Goal: Task Accomplishment & Management: Use online tool/utility

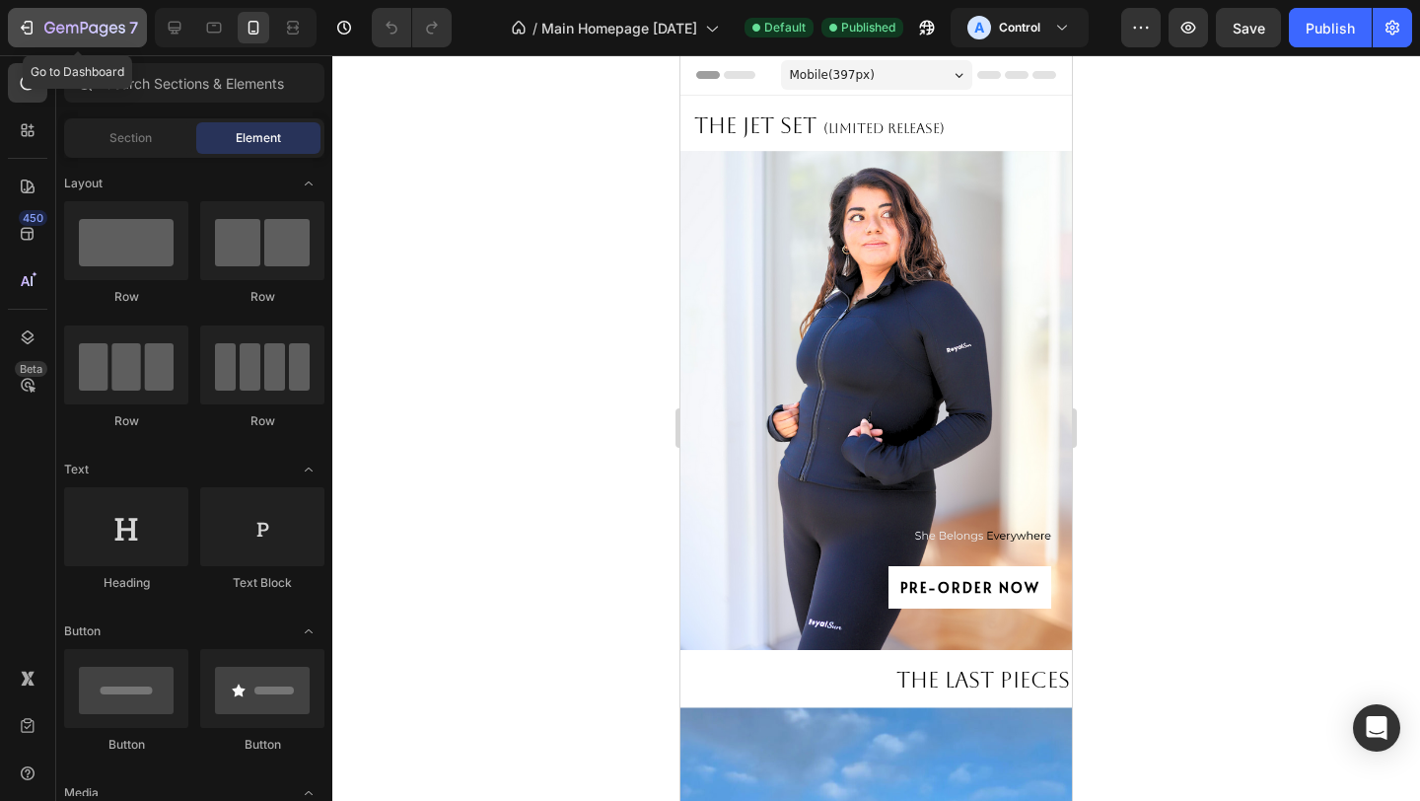
click at [28, 29] on icon "button" at bounding box center [27, 28] width 20 height 20
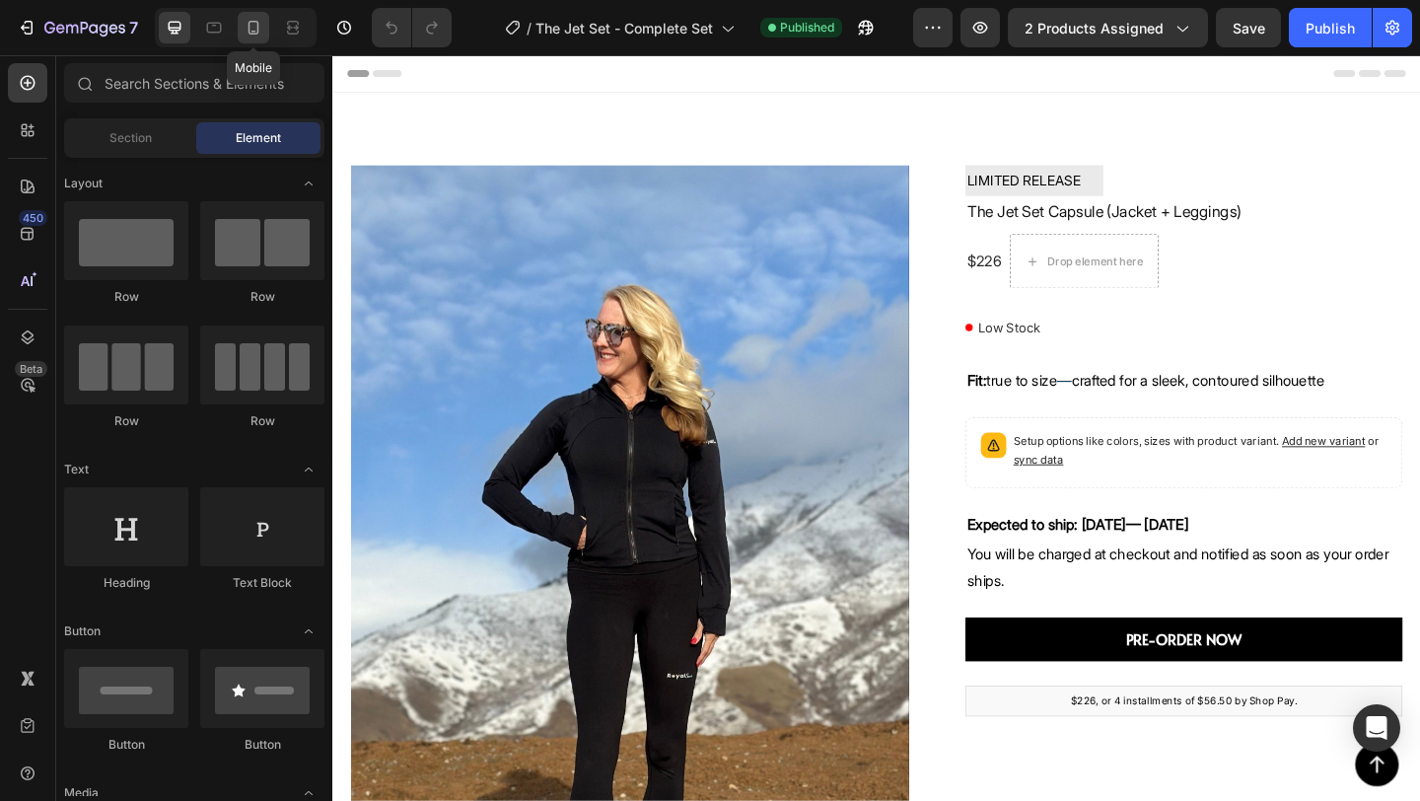
click at [255, 35] on icon at bounding box center [254, 28] width 20 height 20
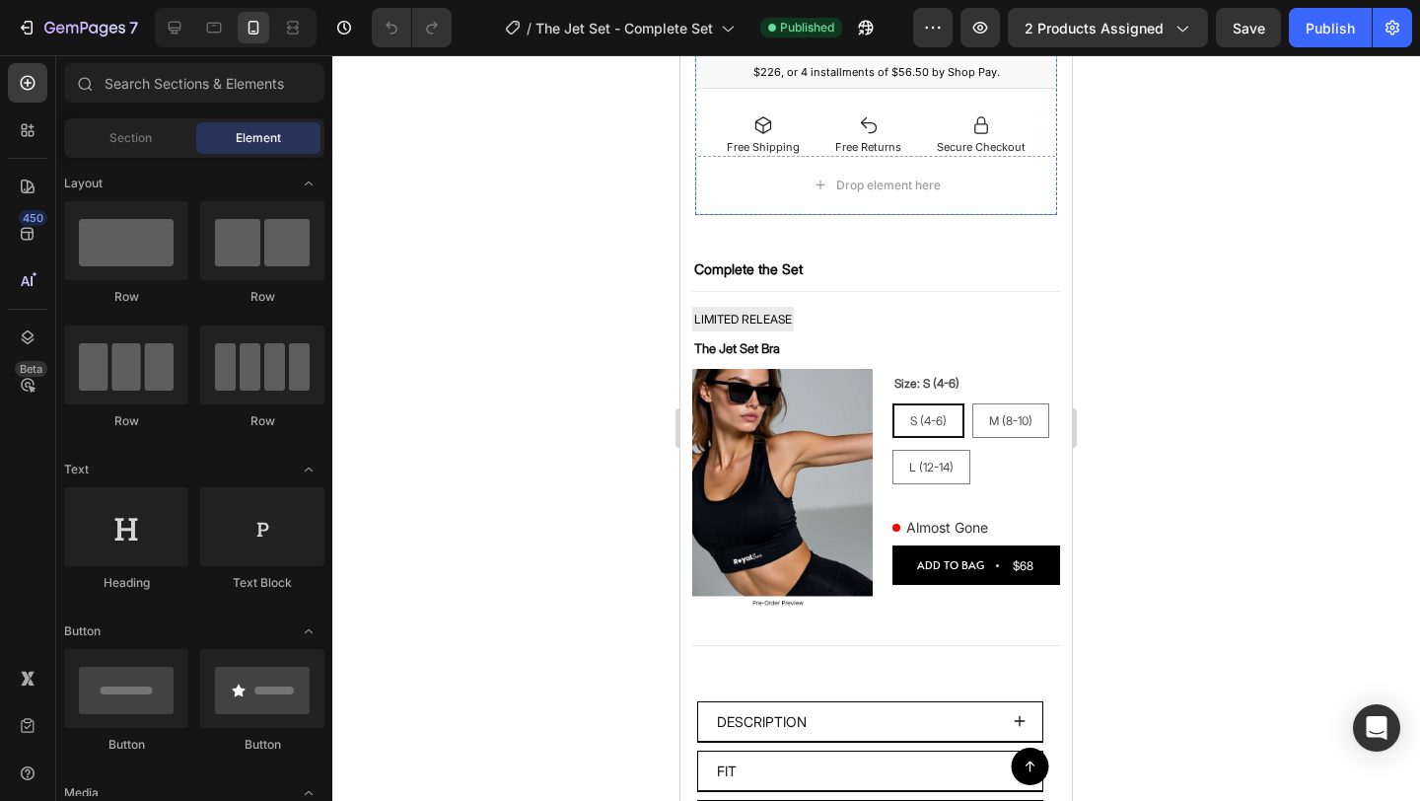
scroll to position [1022, 0]
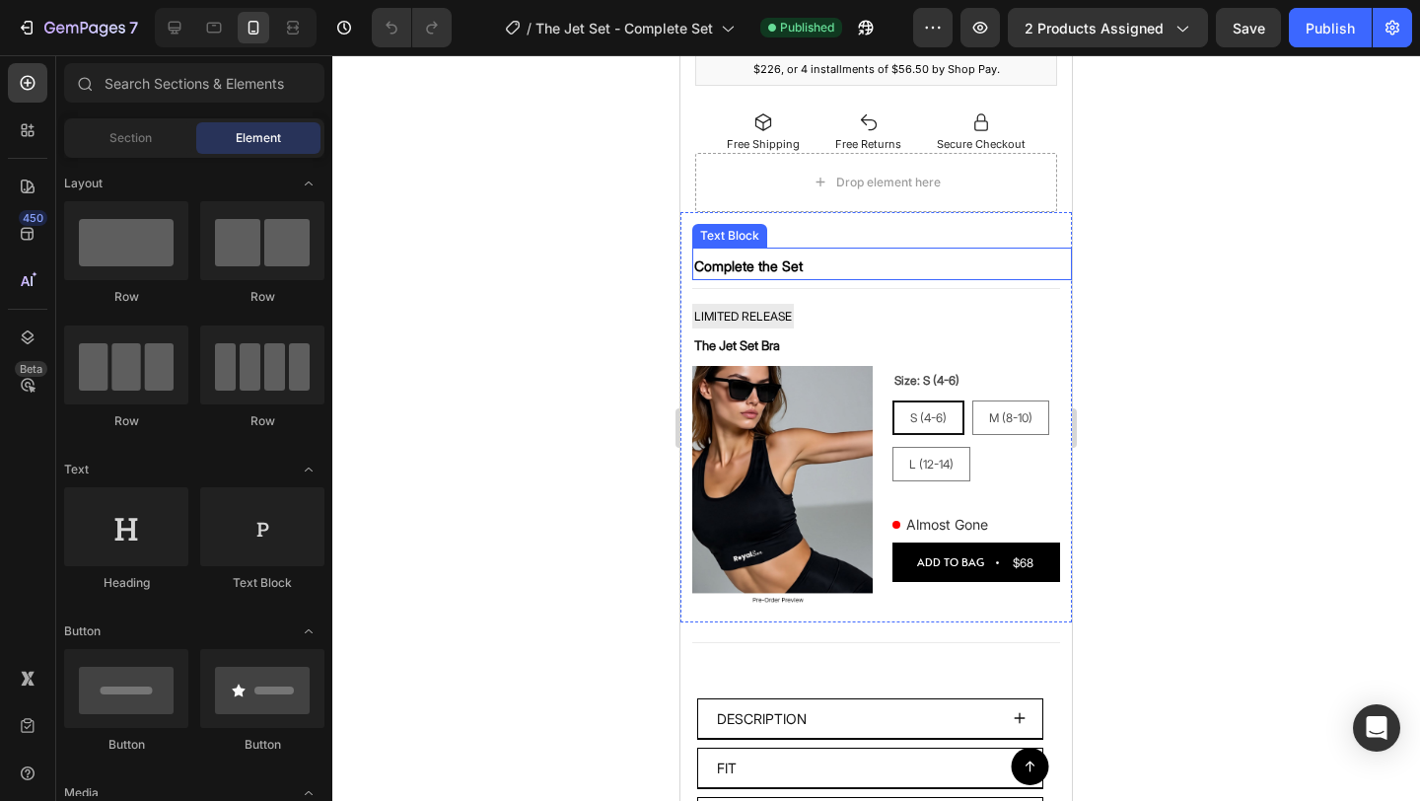
click at [925, 267] on p "Complete the Set" at bounding box center [882, 265] width 376 height 25
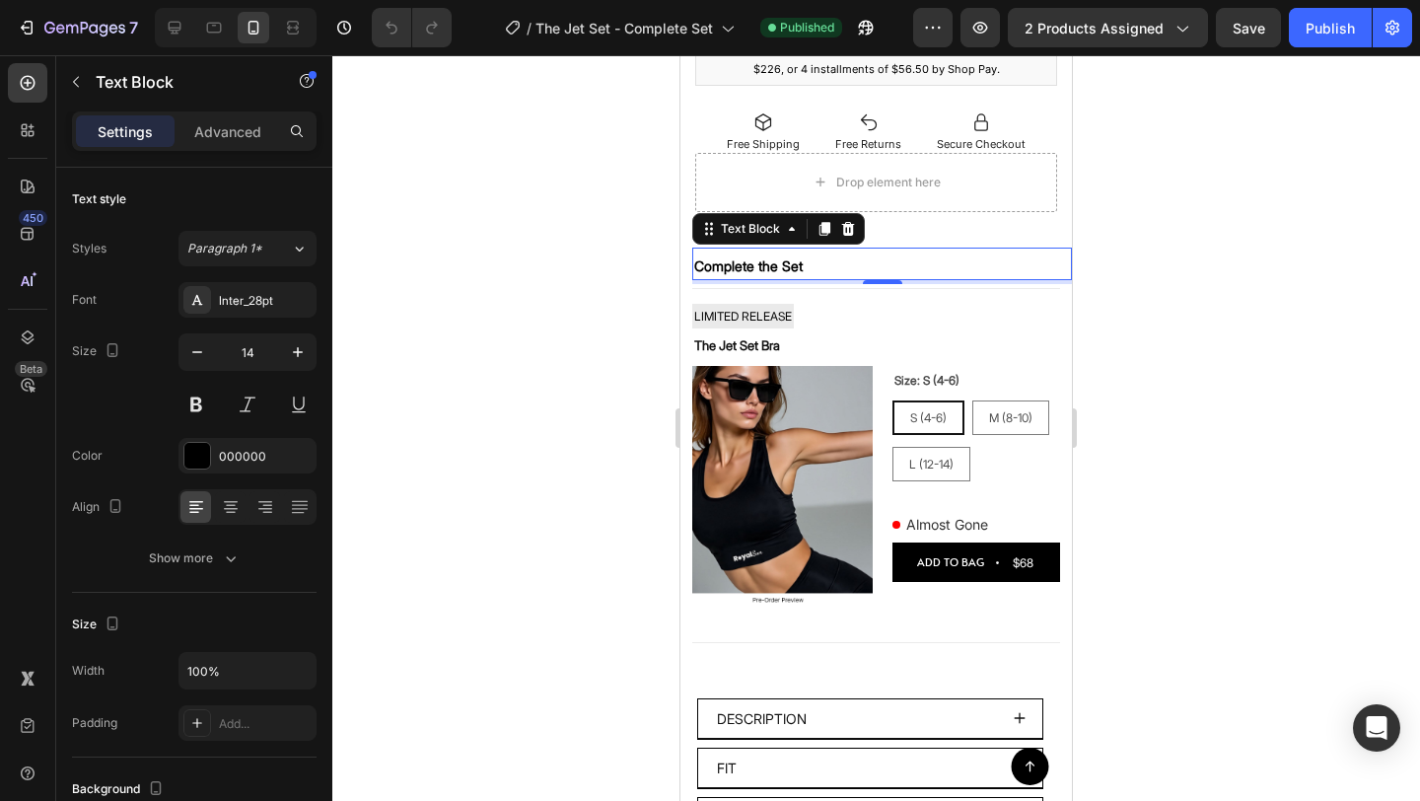
click at [580, 278] on div at bounding box center [876, 427] width 1088 height 745
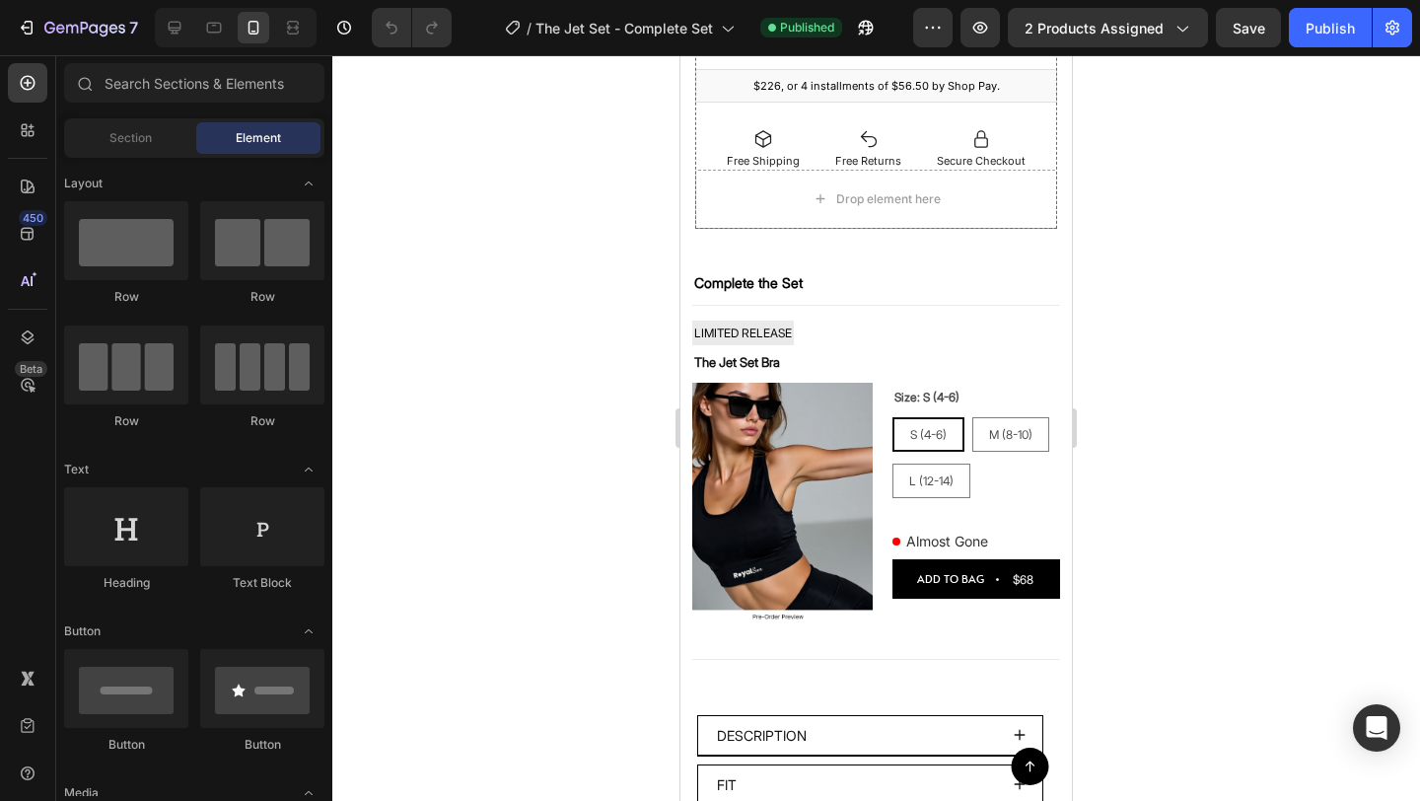
scroll to position [1018, 0]
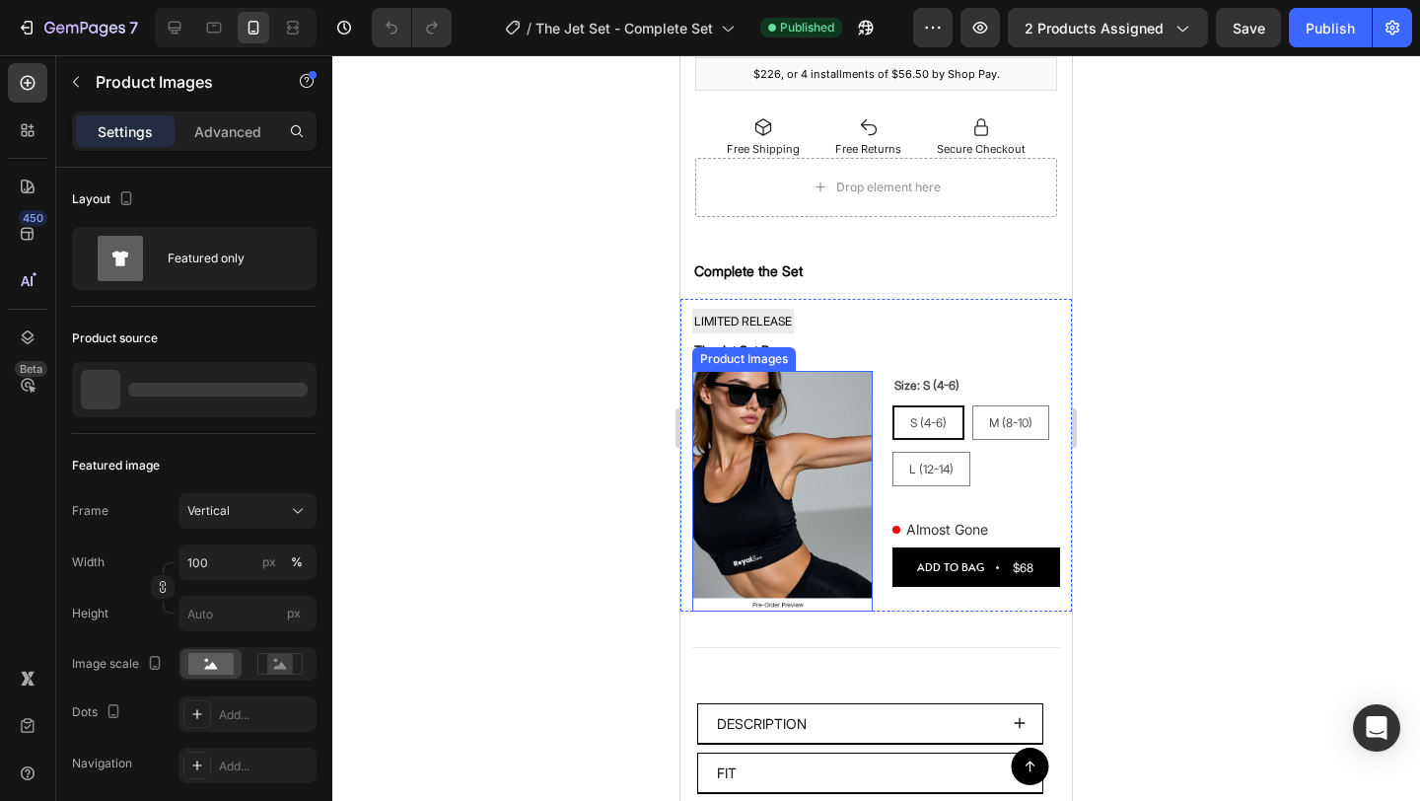
click at [825, 481] on img at bounding box center [782, 491] width 180 height 240
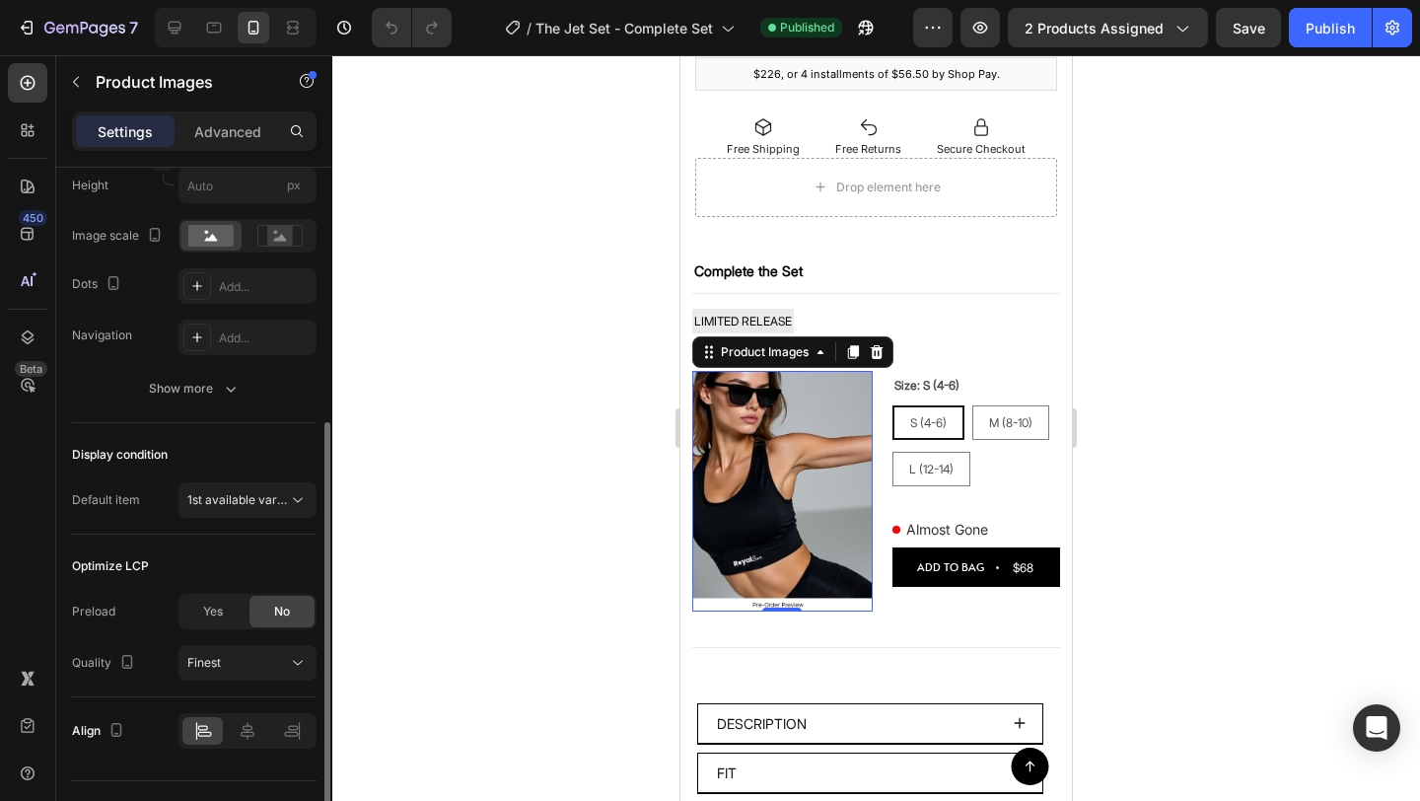
scroll to position [425, 0]
click at [240, 400] on button "Show more" at bounding box center [194, 391] width 245 height 35
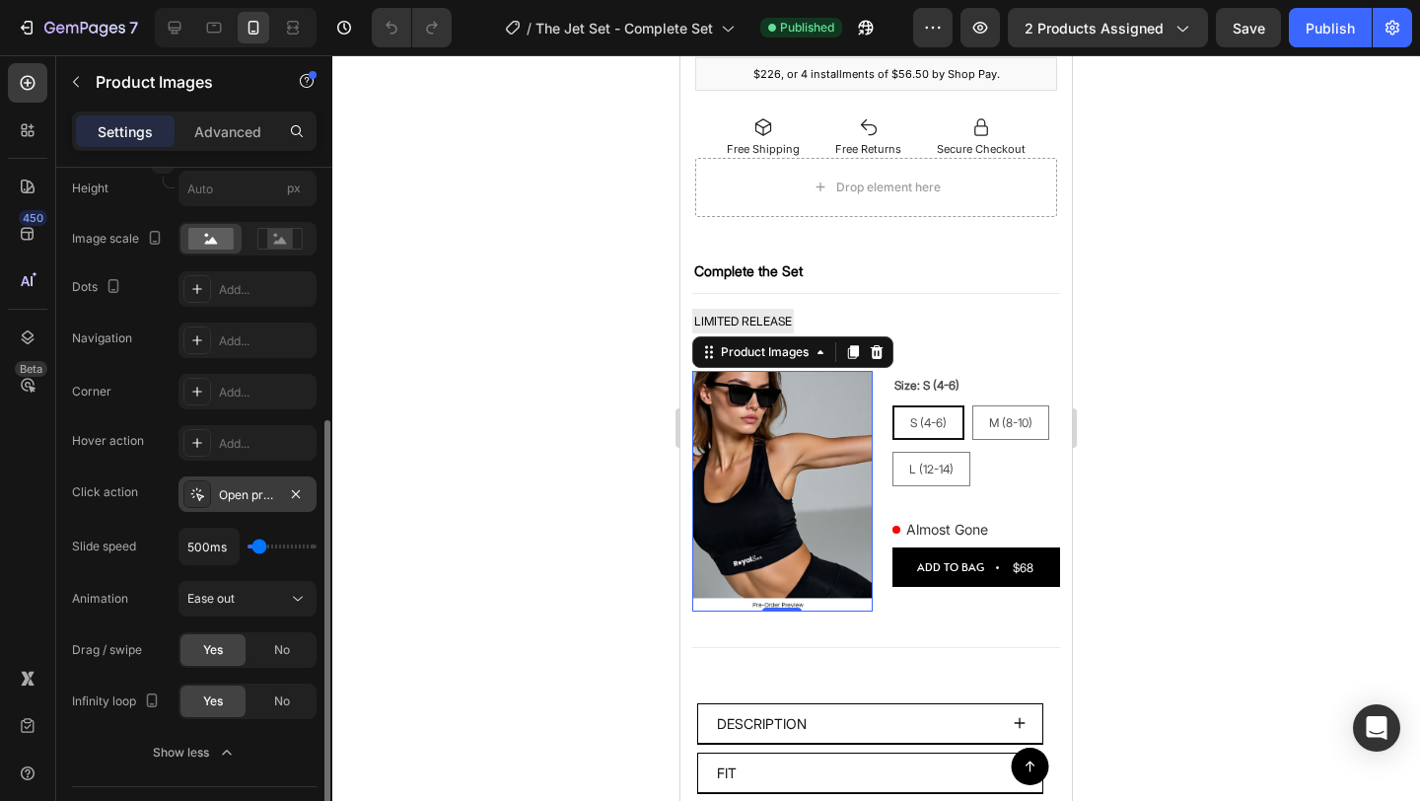
click at [238, 489] on div "Open product" at bounding box center [247, 495] width 57 height 18
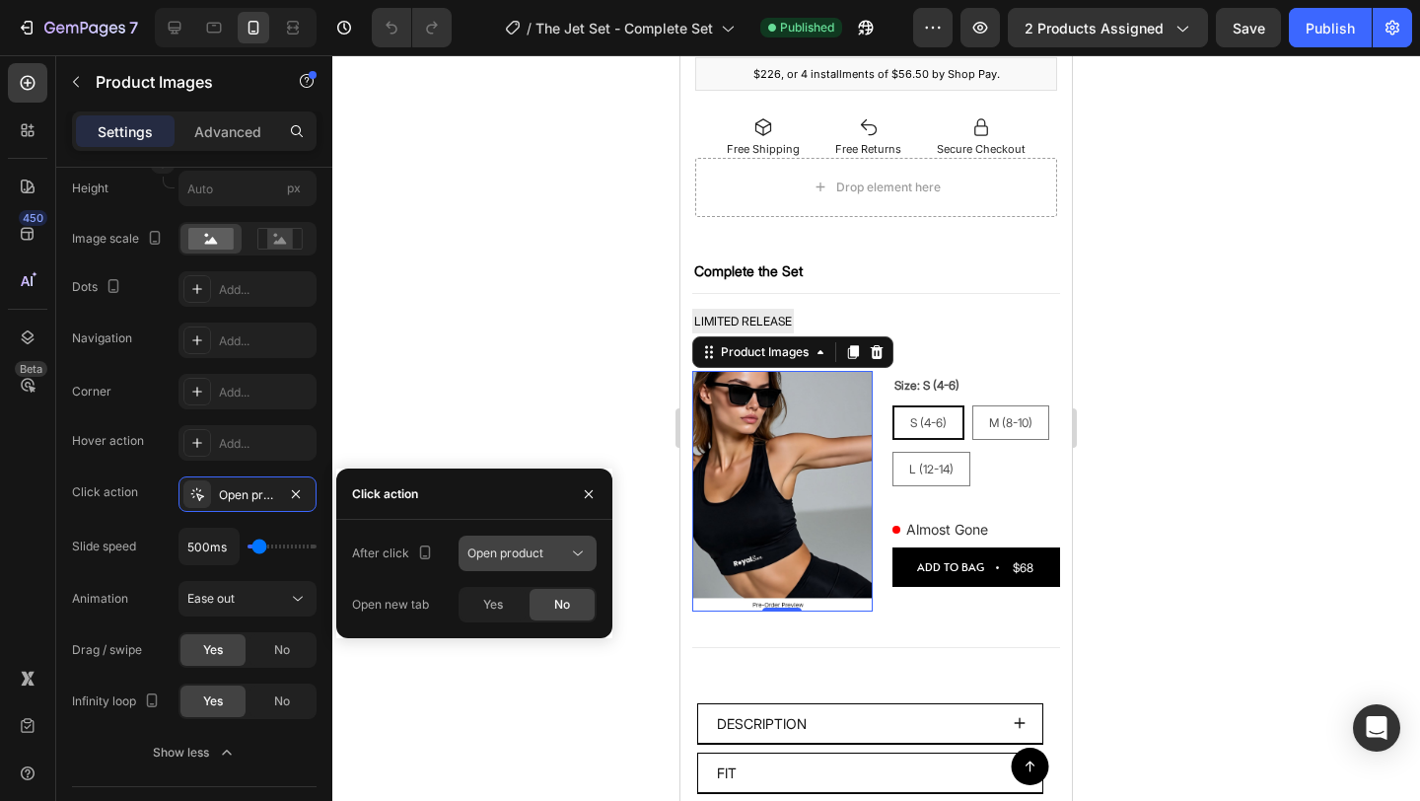
click at [522, 567] on button "Open product" at bounding box center [527, 552] width 138 height 35
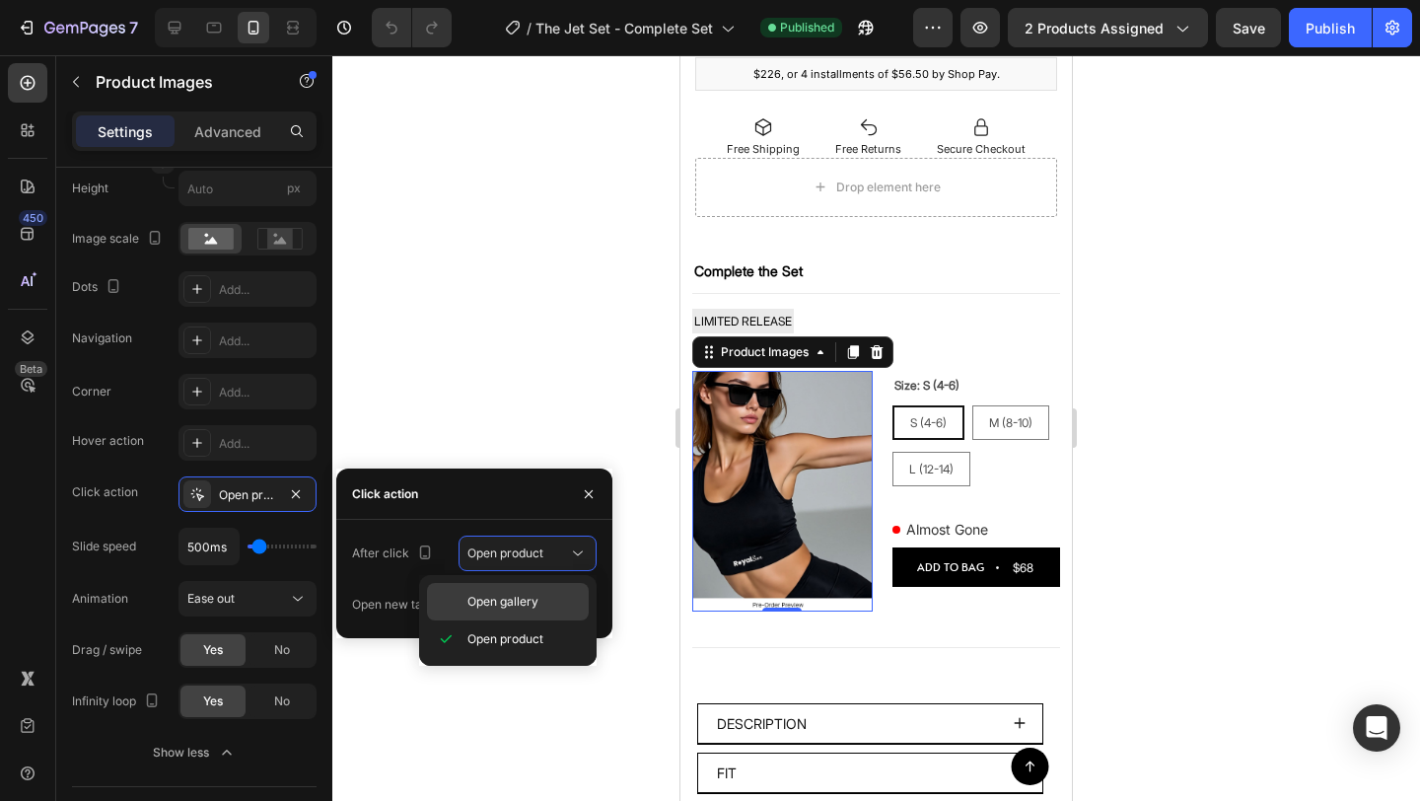
click at [525, 599] on span "Open gallery" at bounding box center [502, 602] width 71 height 18
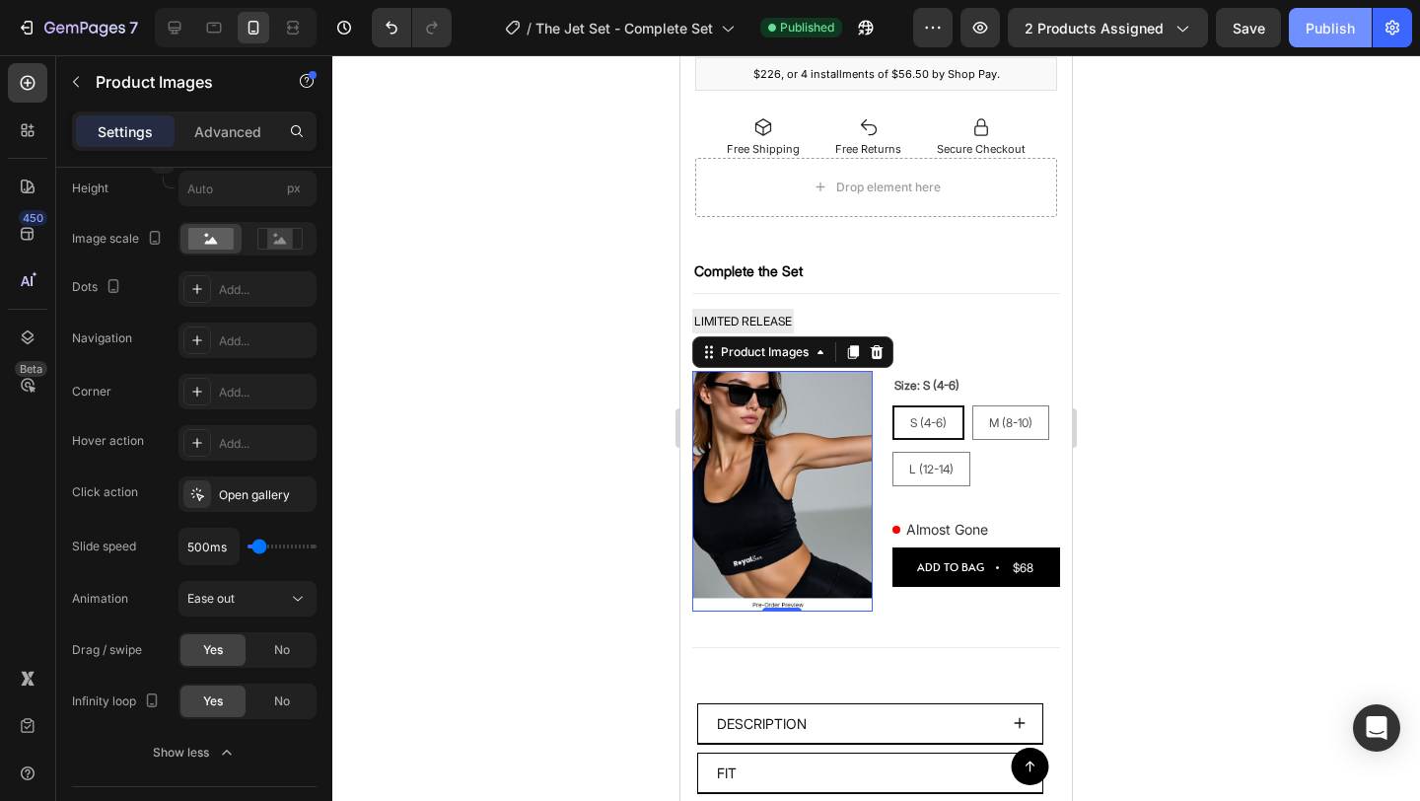
click at [1319, 41] on button "Publish" at bounding box center [1330, 27] width 83 height 39
click at [27, 30] on icon "button" at bounding box center [27, 28] width 20 height 20
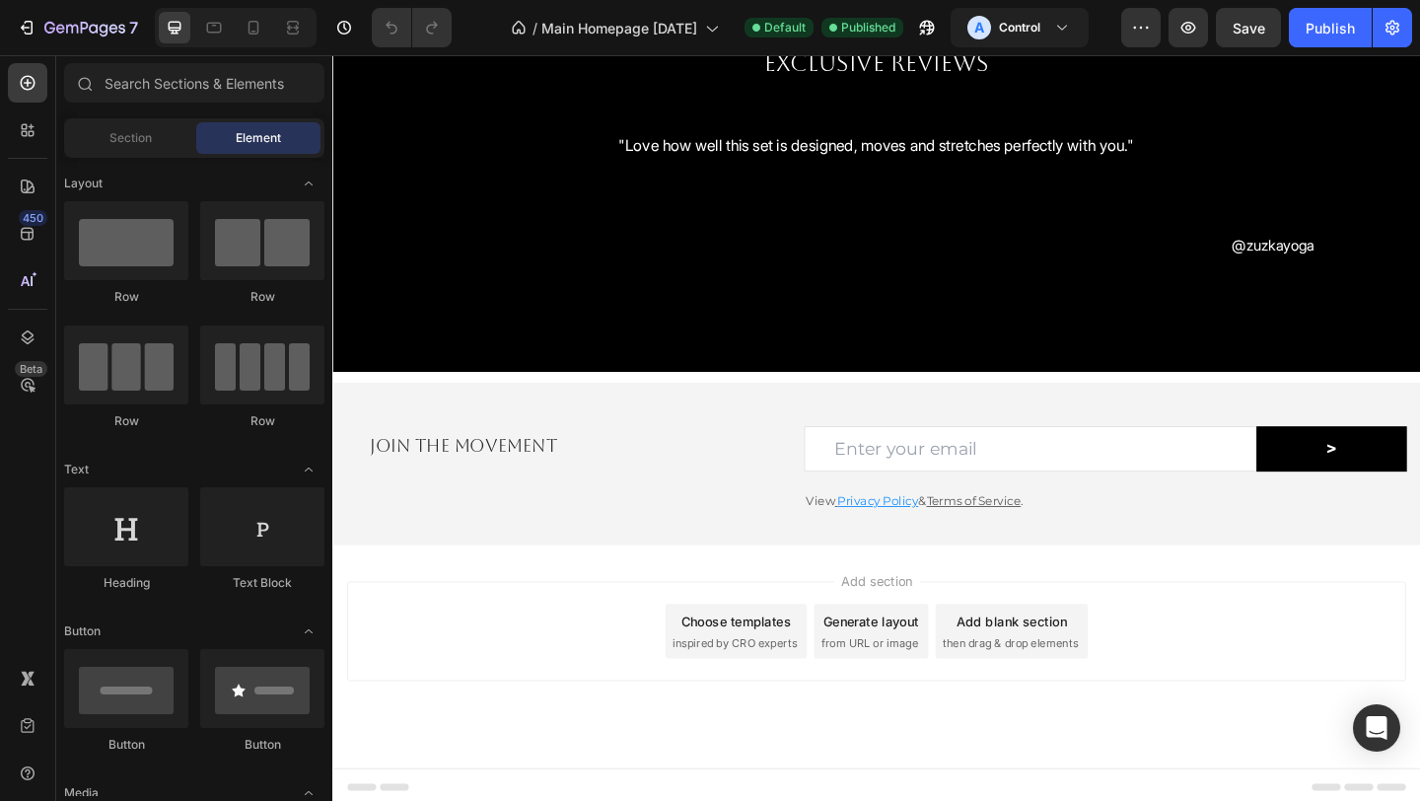
scroll to position [1204, 0]
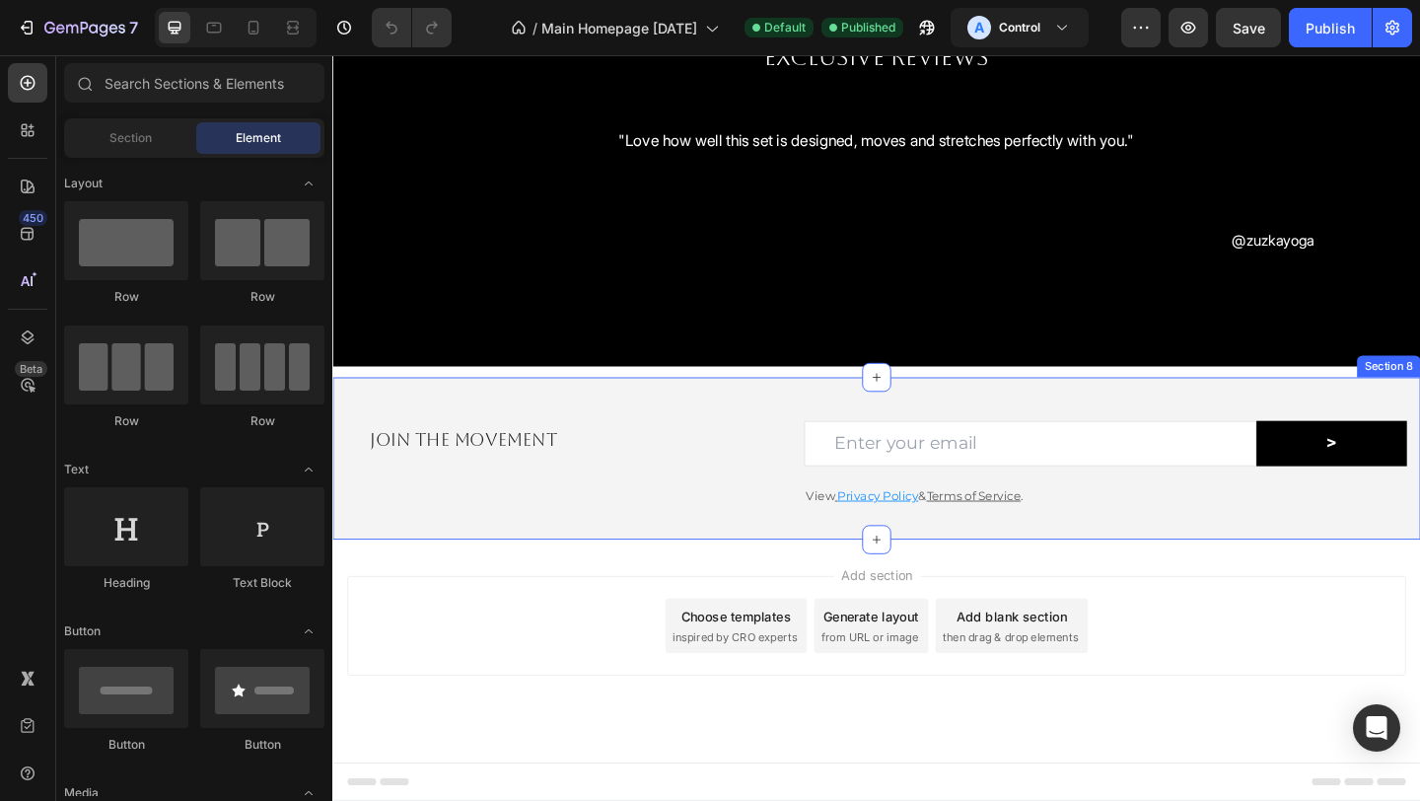
click at [754, 412] on div "JOIN THE MOVEMENT Heading Email Field > Submit Button Row View Privacy Policy &…" at bounding box center [923, 493] width 1183 height 177
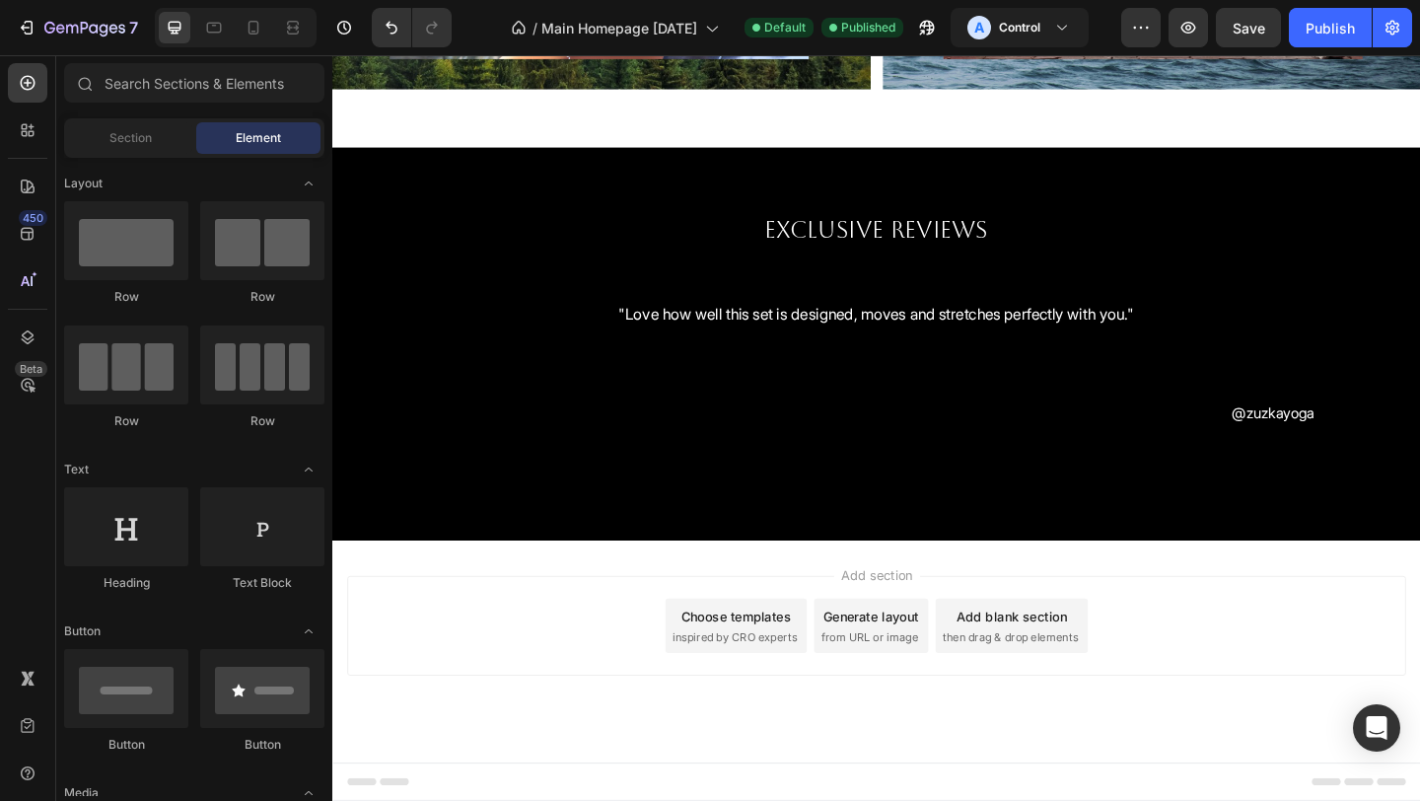
scroll to position [1014, 0]
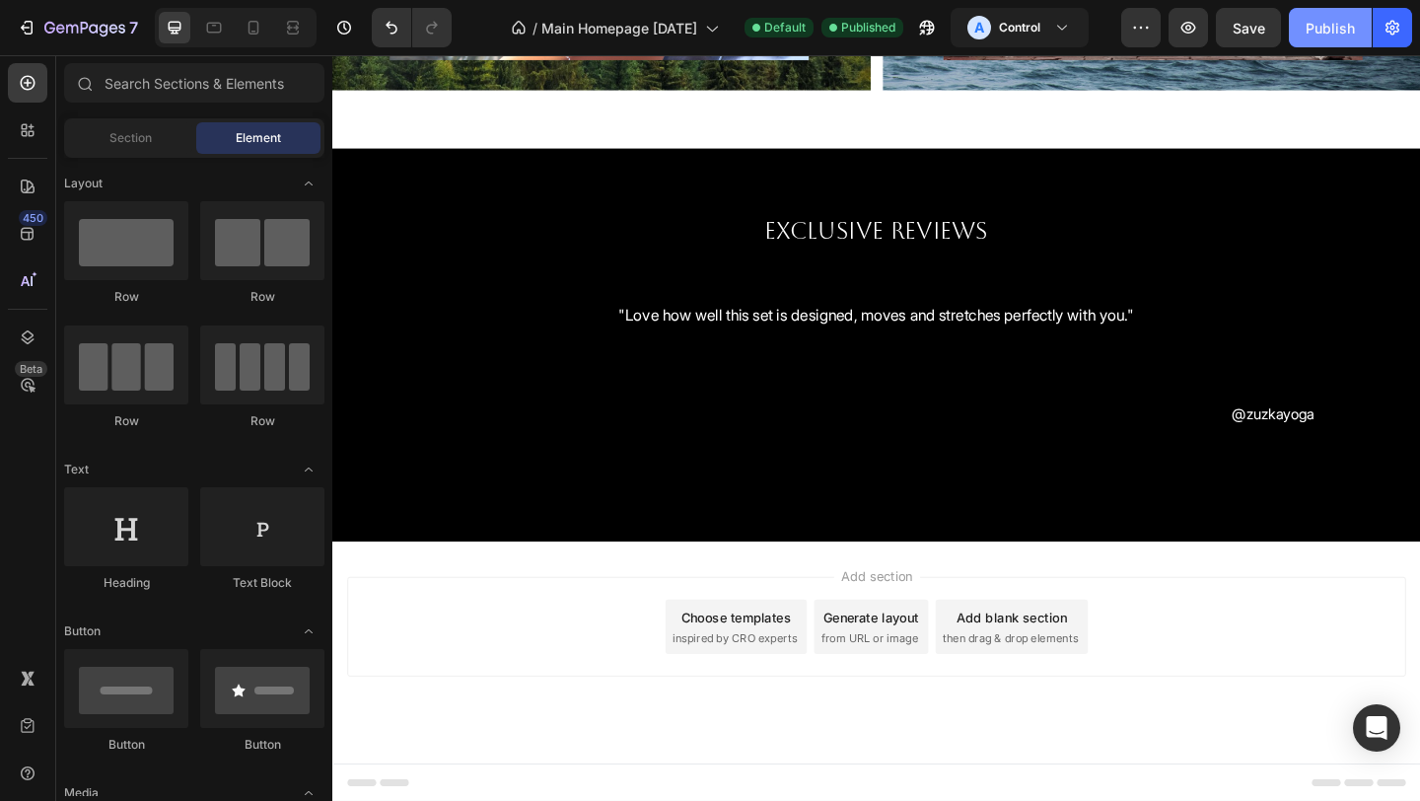
click at [1320, 36] on div "Publish" at bounding box center [1329, 28] width 49 height 21
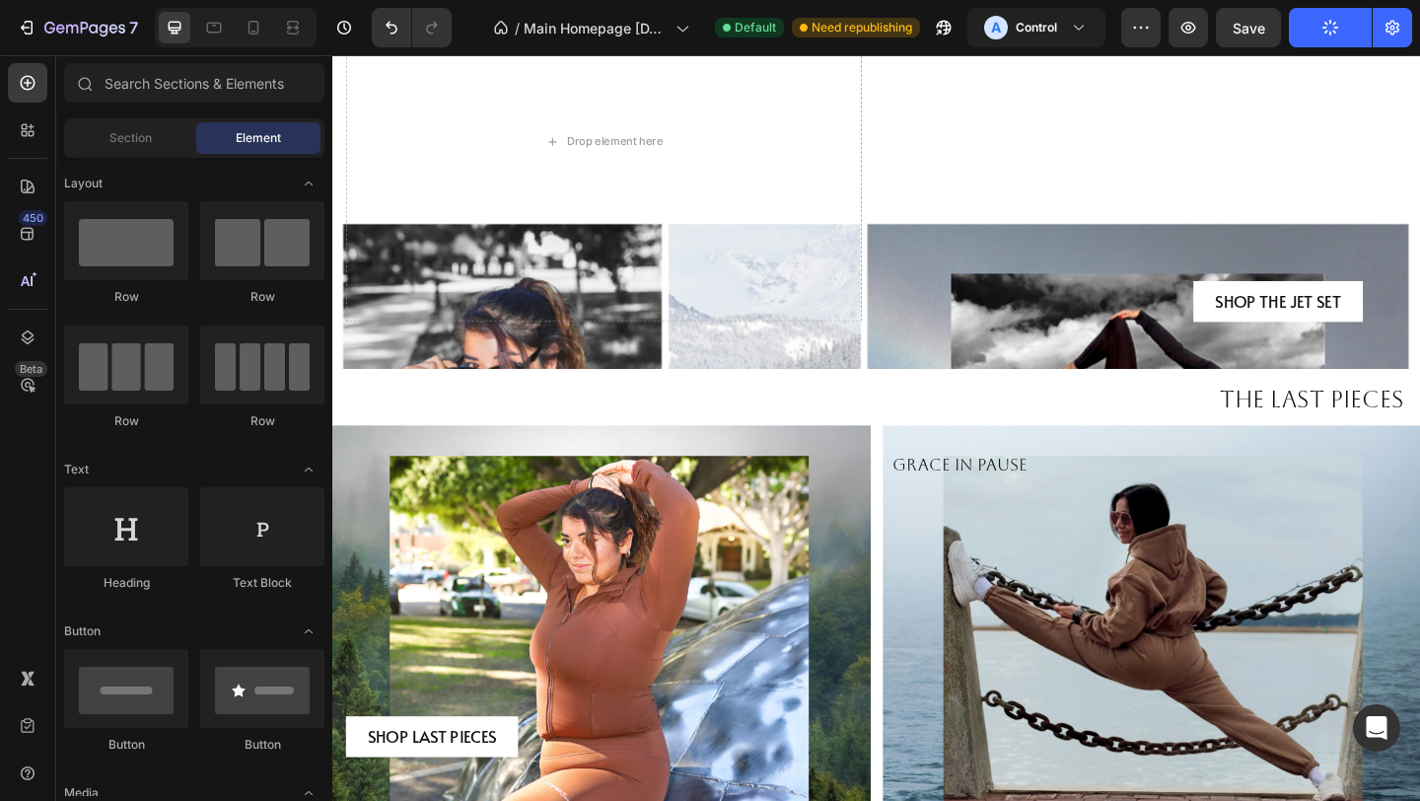
scroll to position [0, 0]
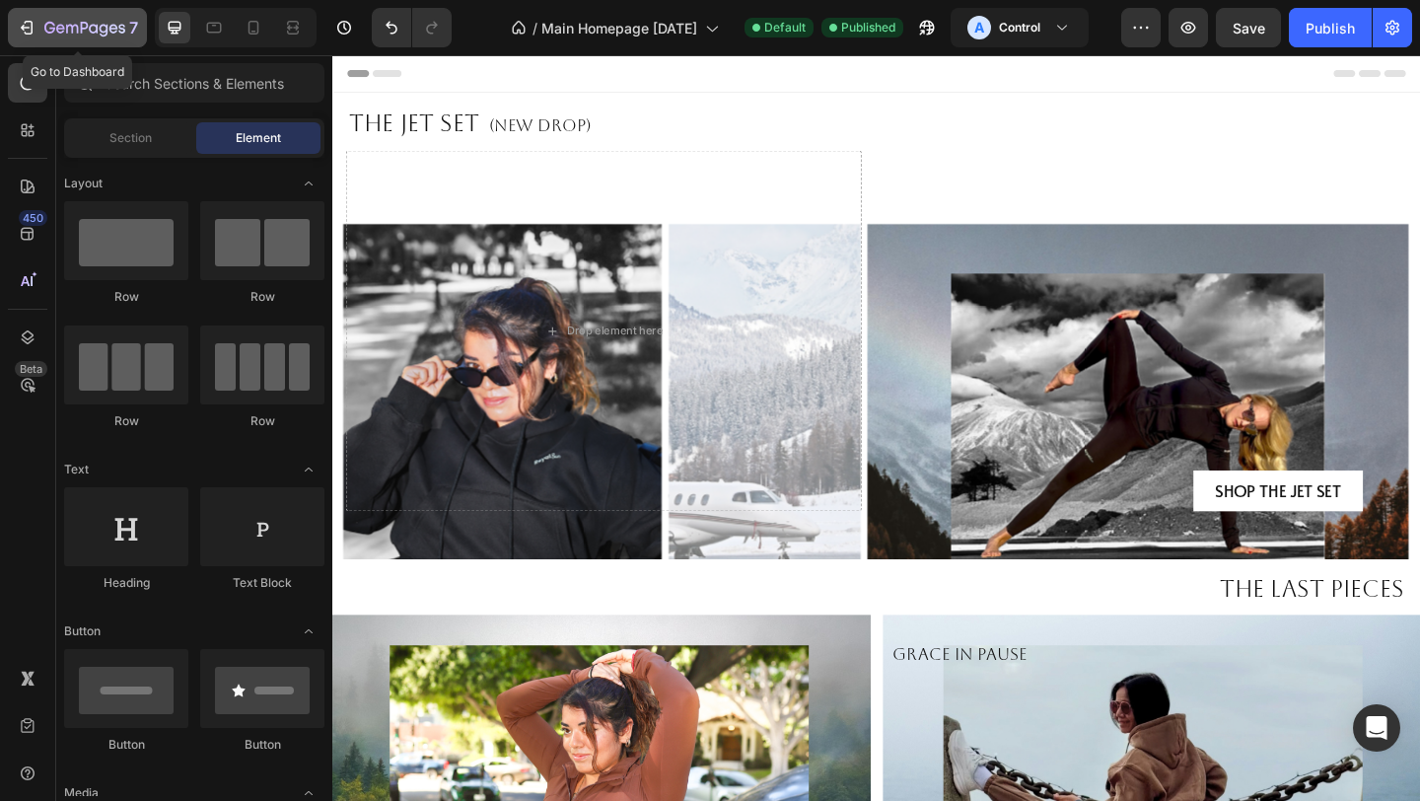
click at [21, 19] on icon "button" at bounding box center [27, 28] width 20 height 20
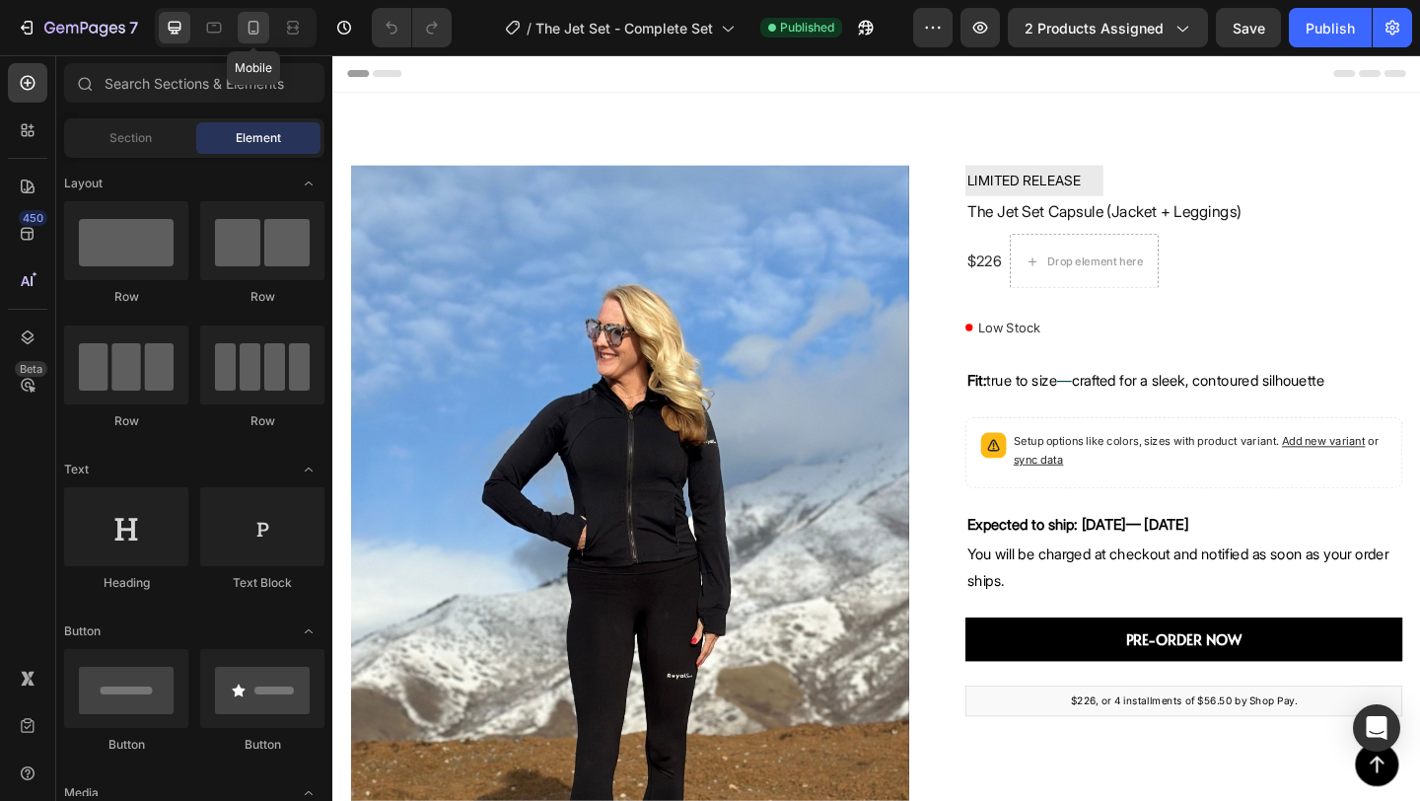
click at [257, 35] on icon at bounding box center [254, 28] width 20 height 20
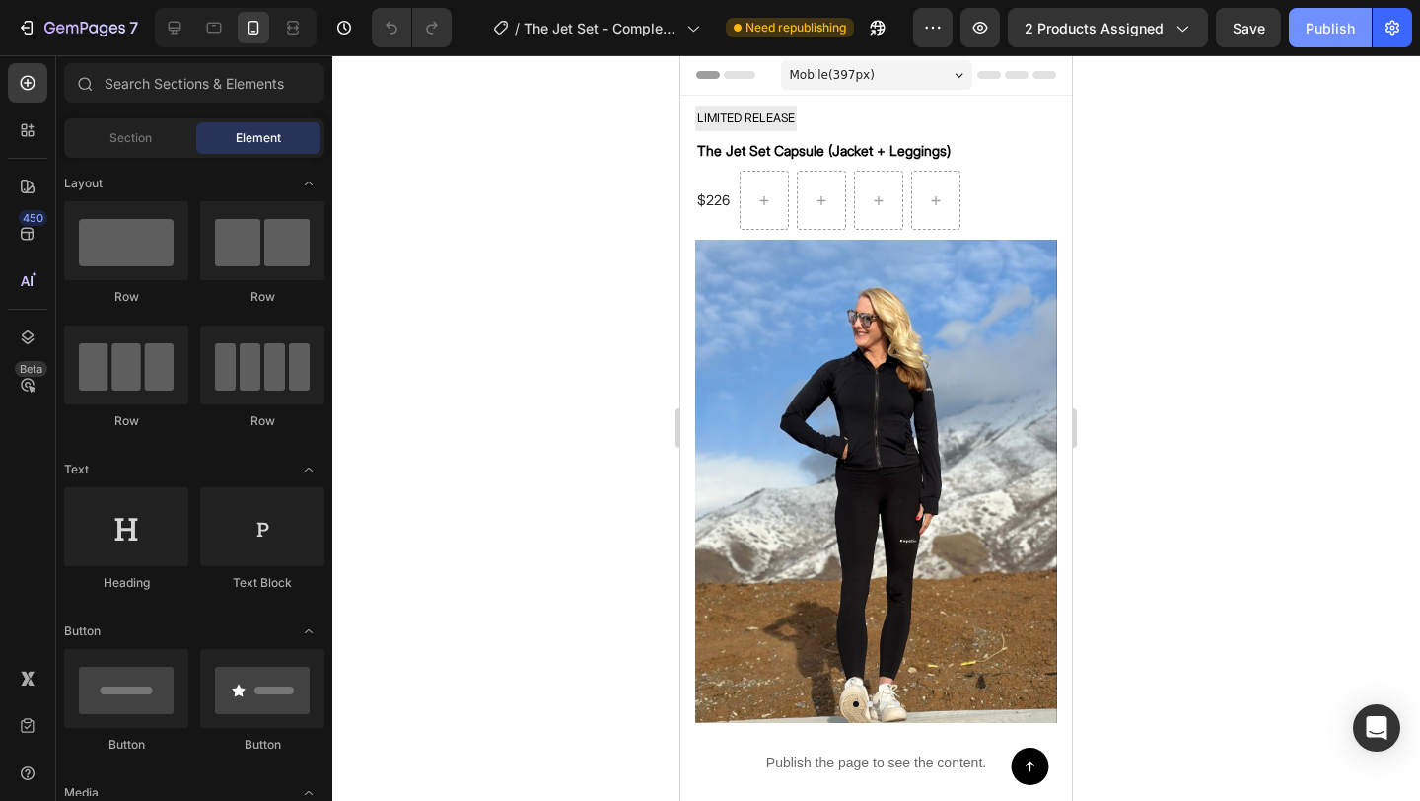
click at [1309, 27] on div "Publish" at bounding box center [1329, 28] width 49 height 21
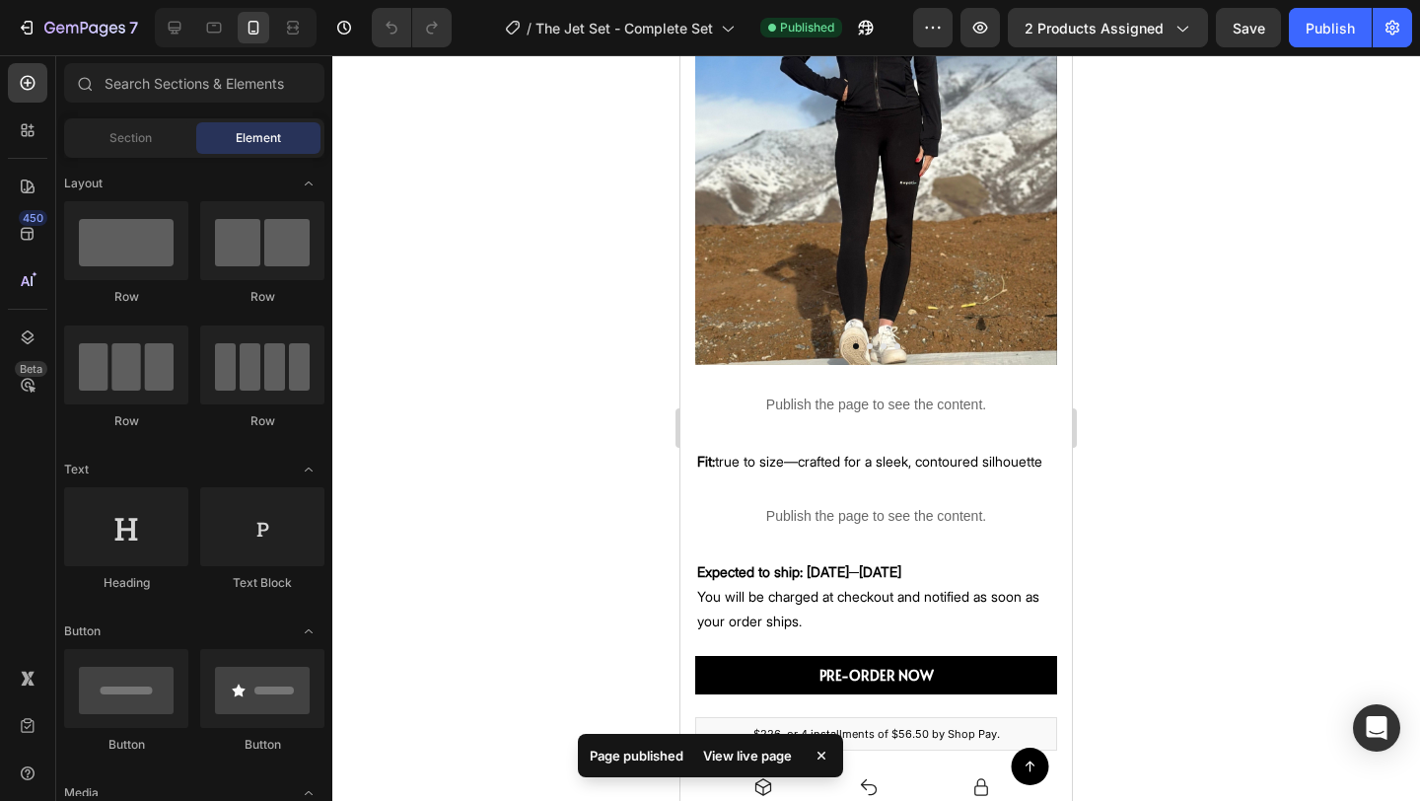
scroll to position [342, 0]
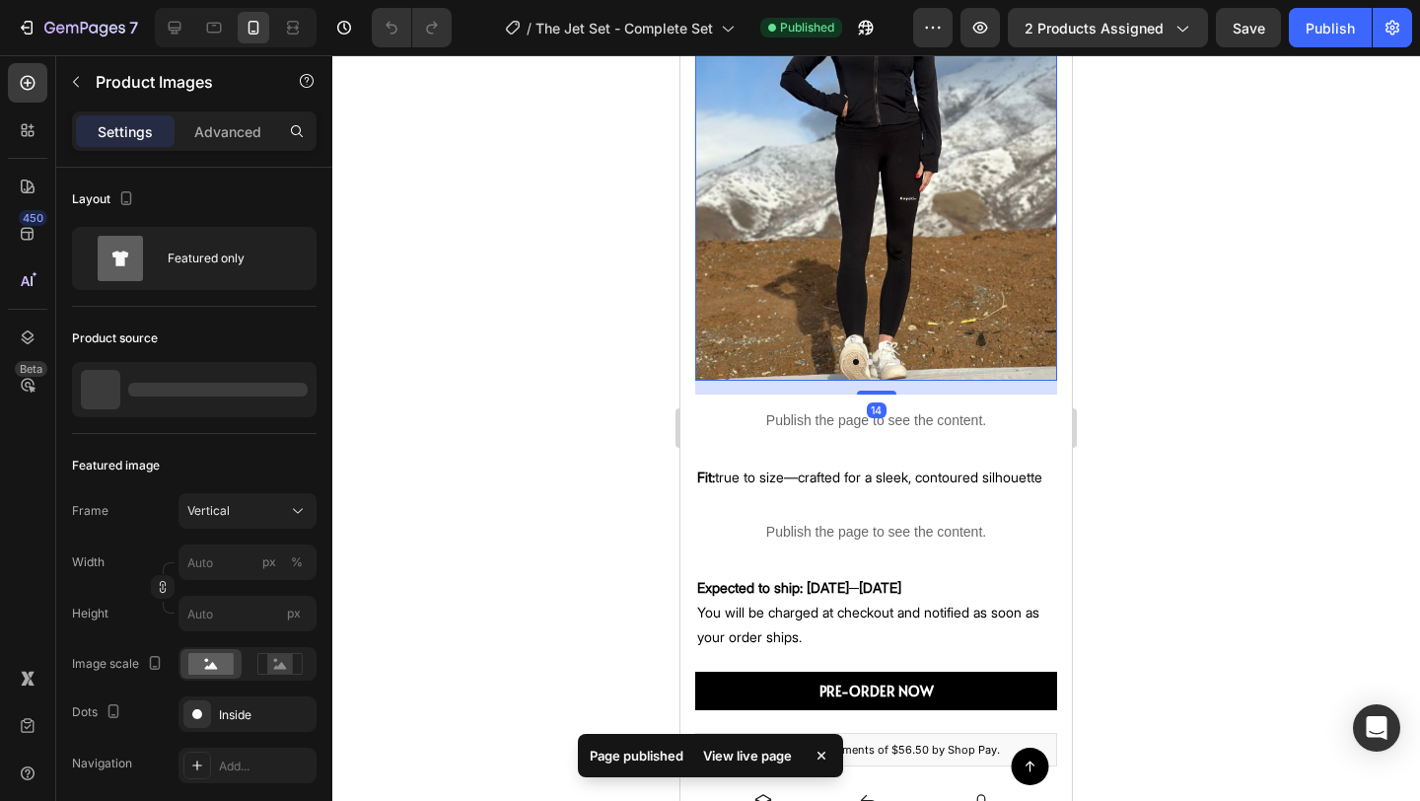
click at [867, 359] on button "Dot" at bounding box center [870, 362] width 6 height 6
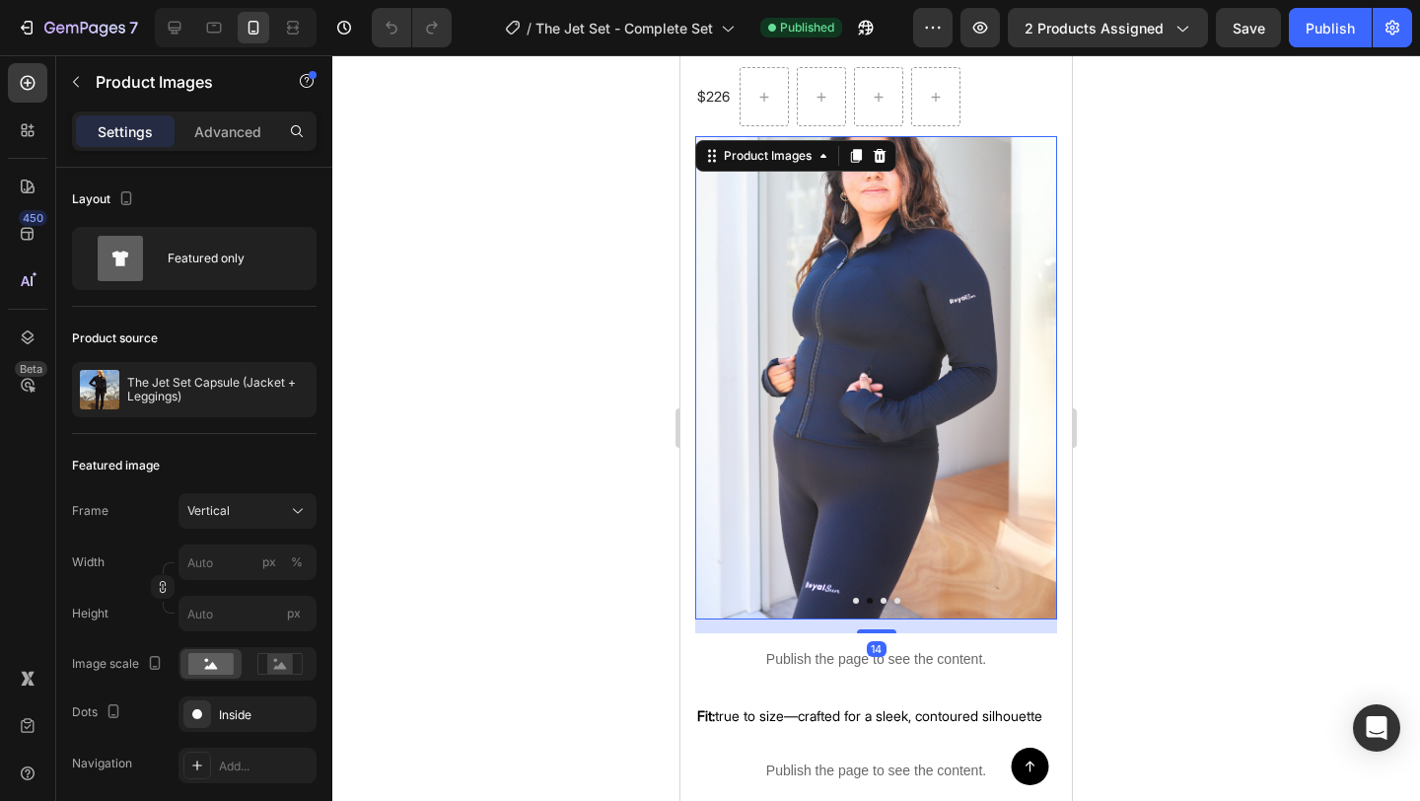
scroll to position [0, 0]
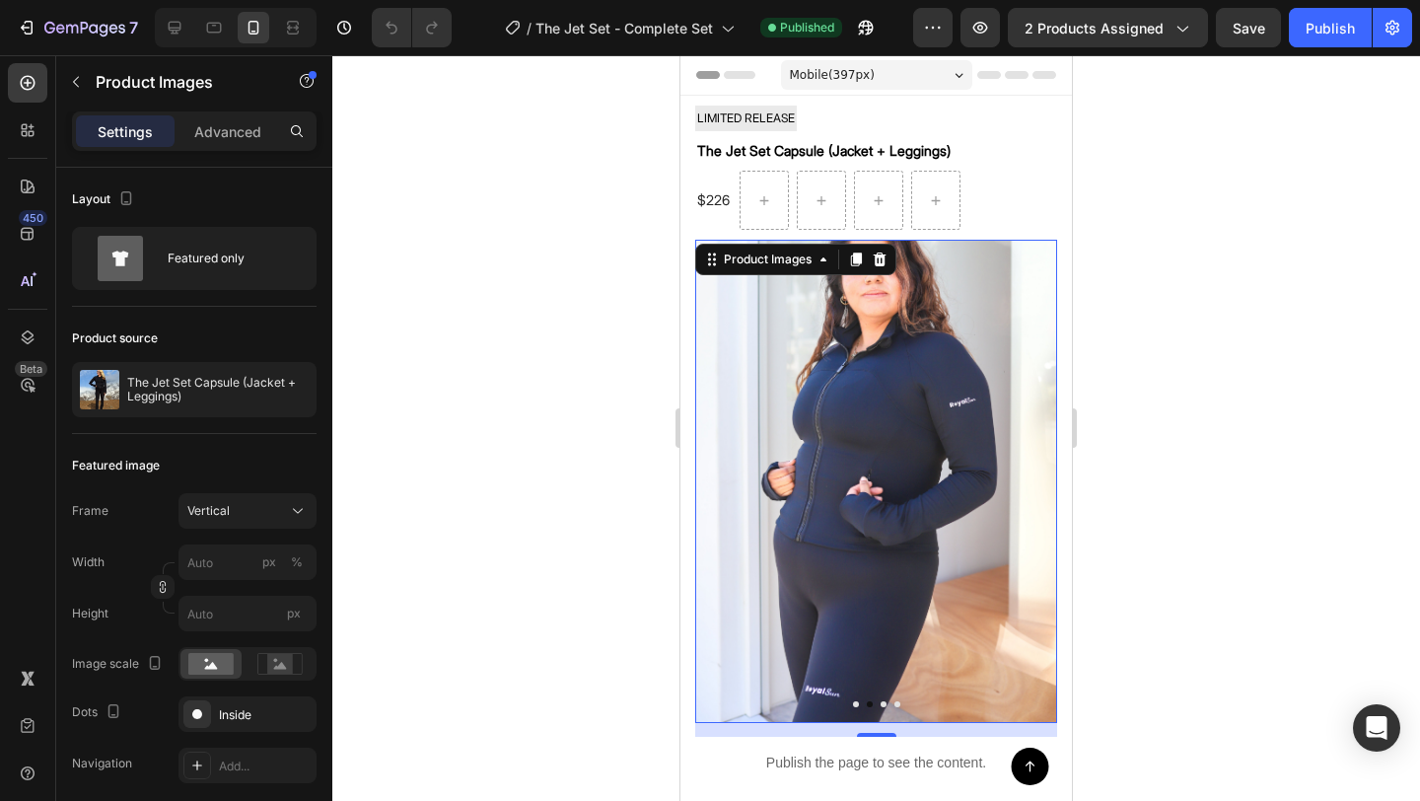
click at [1171, 234] on div at bounding box center [876, 427] width 1088 height 745
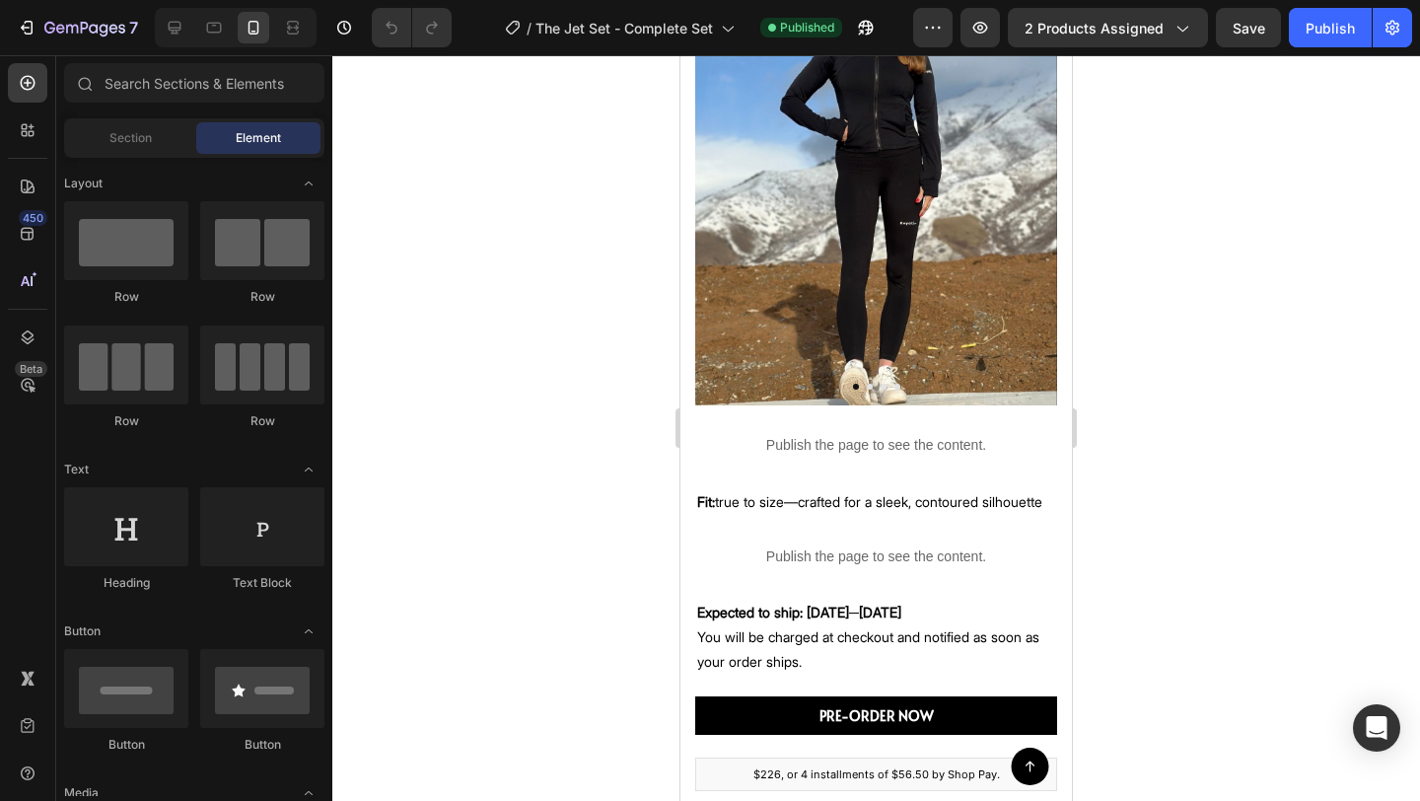
scroll to position [322, 0]
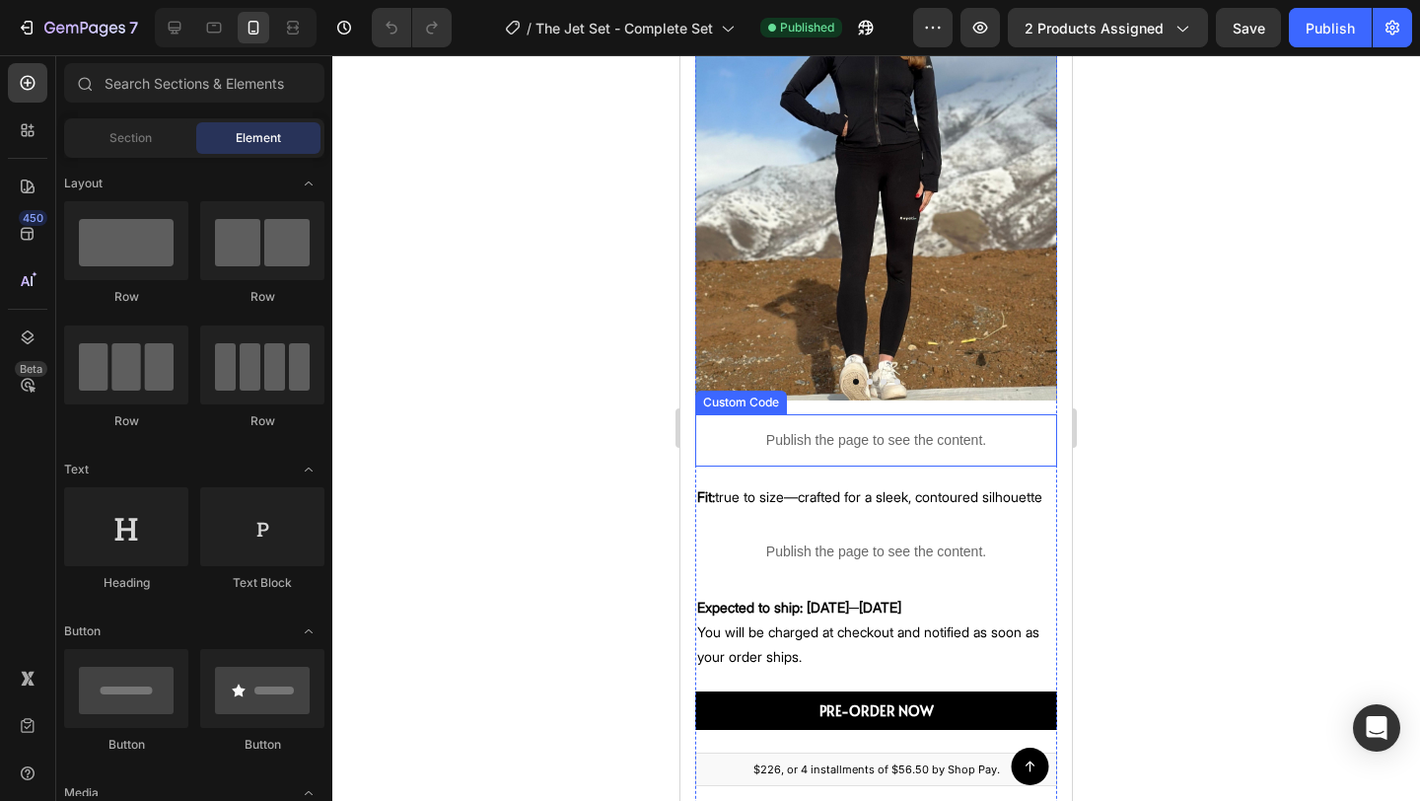
click at [939, 441] on p "Publish the page to see the content." at bounding box center [876, 440] width 362 height 21
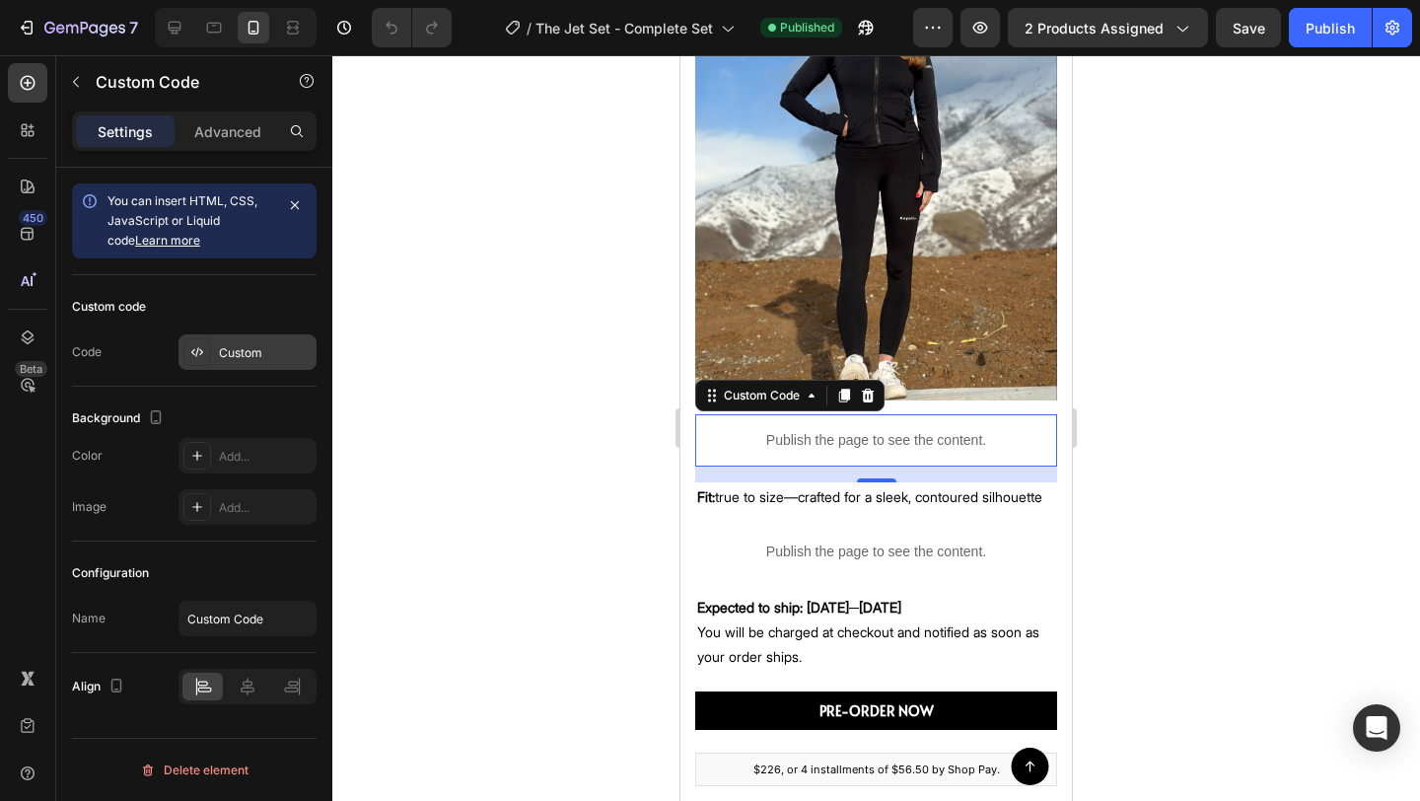
click at [240, 361] on div "Custom" at bounding box center [247, 351] width 138 height 35
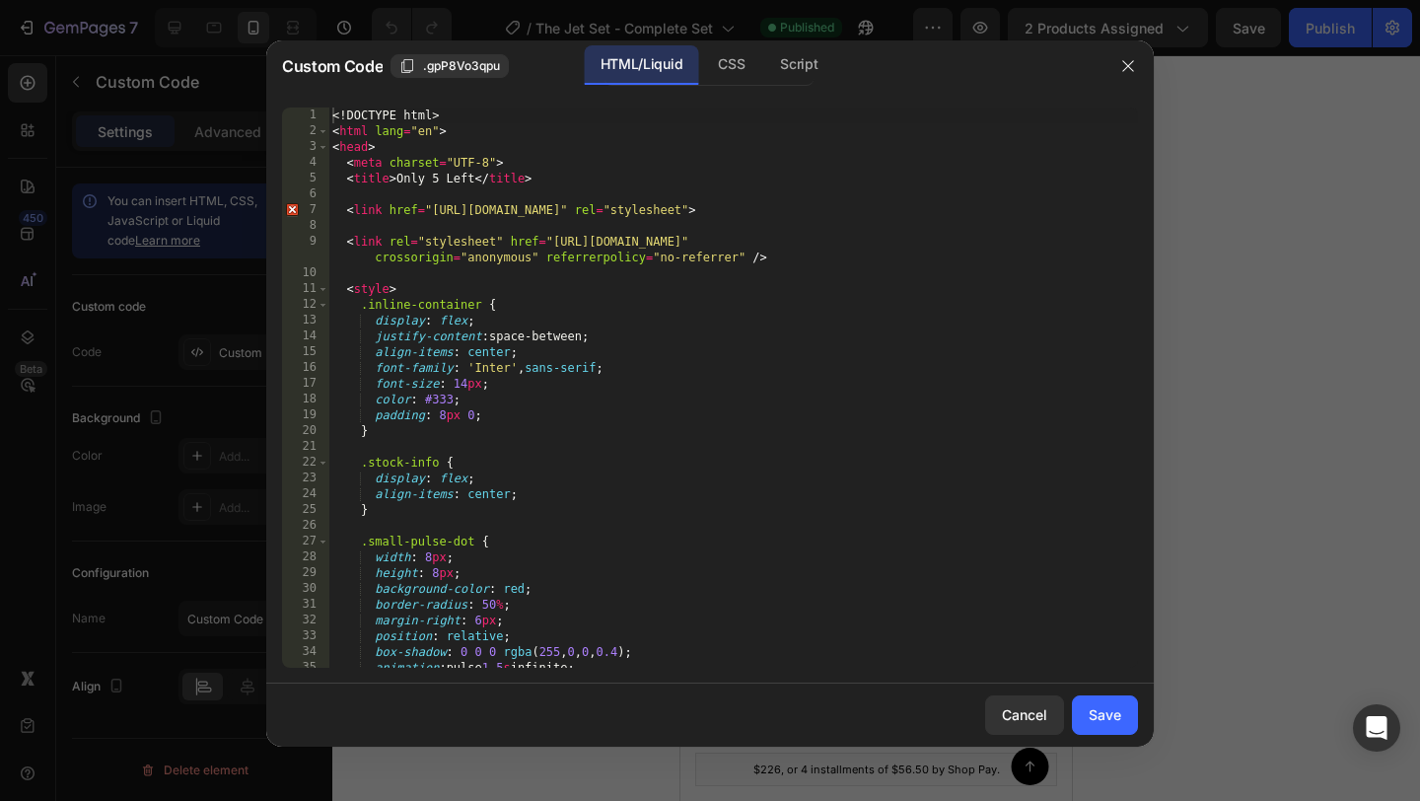
type textarea "<!DOCTYPE html>"
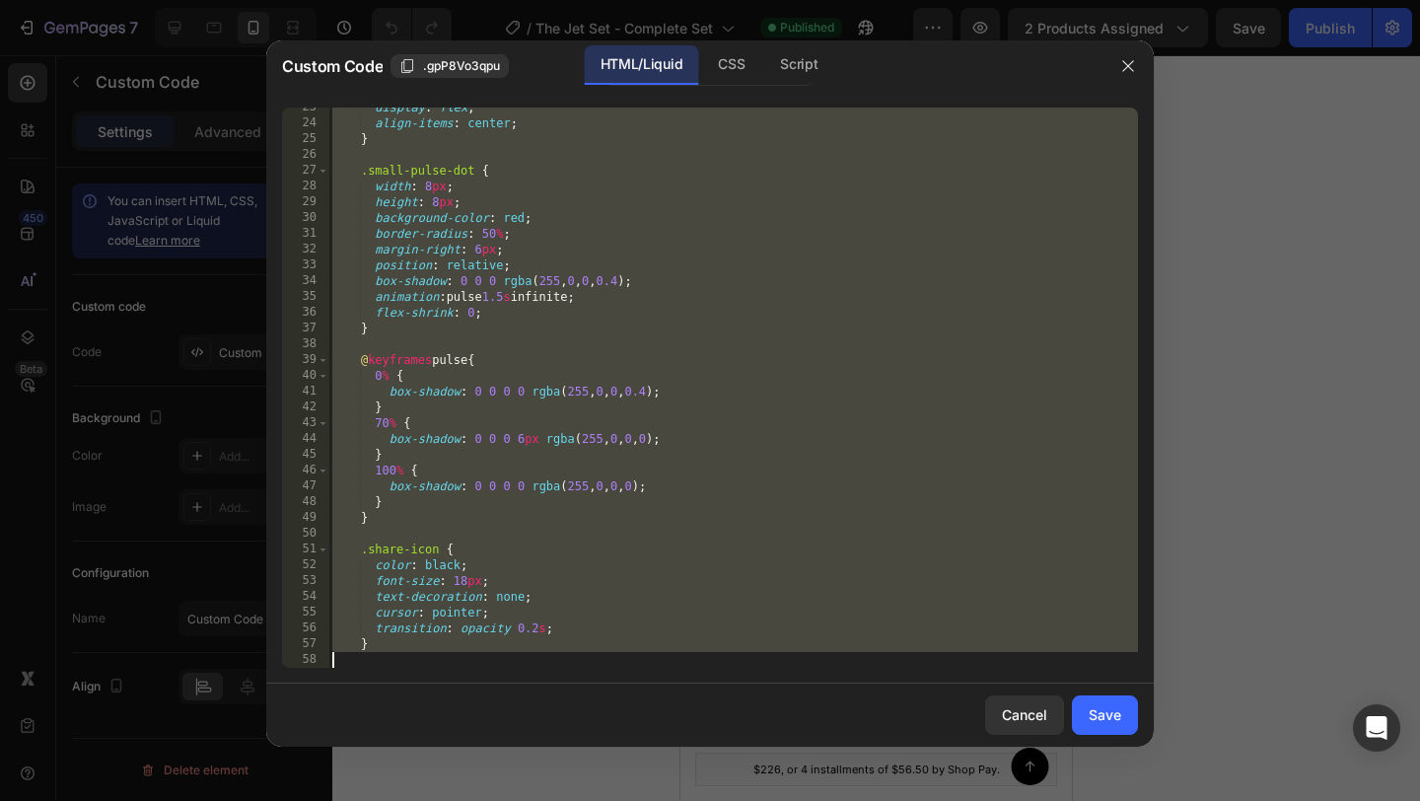
scroll to position [954, 0]
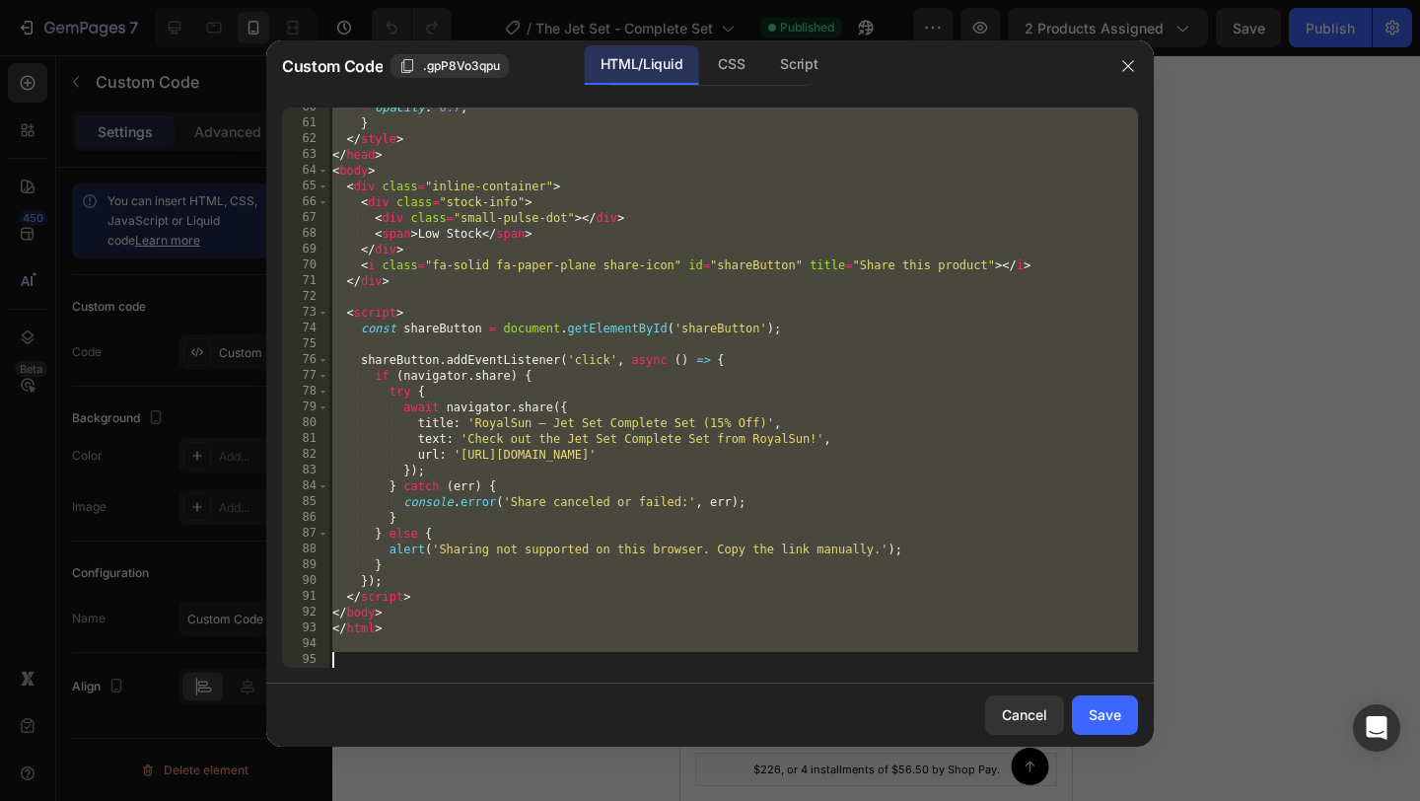
drag, startPoint x: 336, startPoint y: 116, endPoint x: 373, endPoint y: 735, distance: 619.3
click at [373, 735] on div "Custom Code .gpP8Vo3qpu HTML/Liquid CSS Script <!DOCTYPE html> 60 61 62 63 64 6…" at bounding box center [709, 393] width 887 height 706
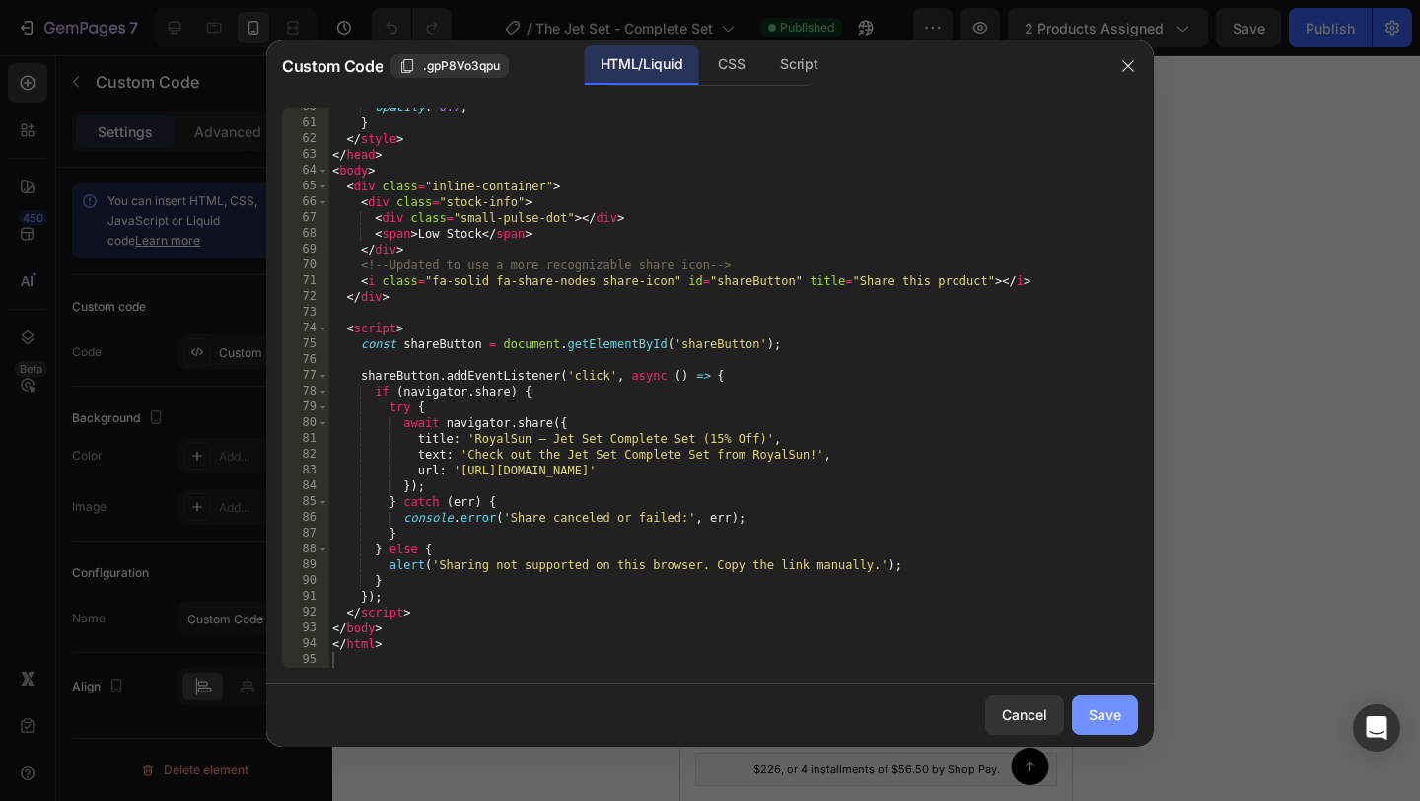
click at [1113, 714] on div "Save" at bounding box center [1104, 714] width 33 height 21
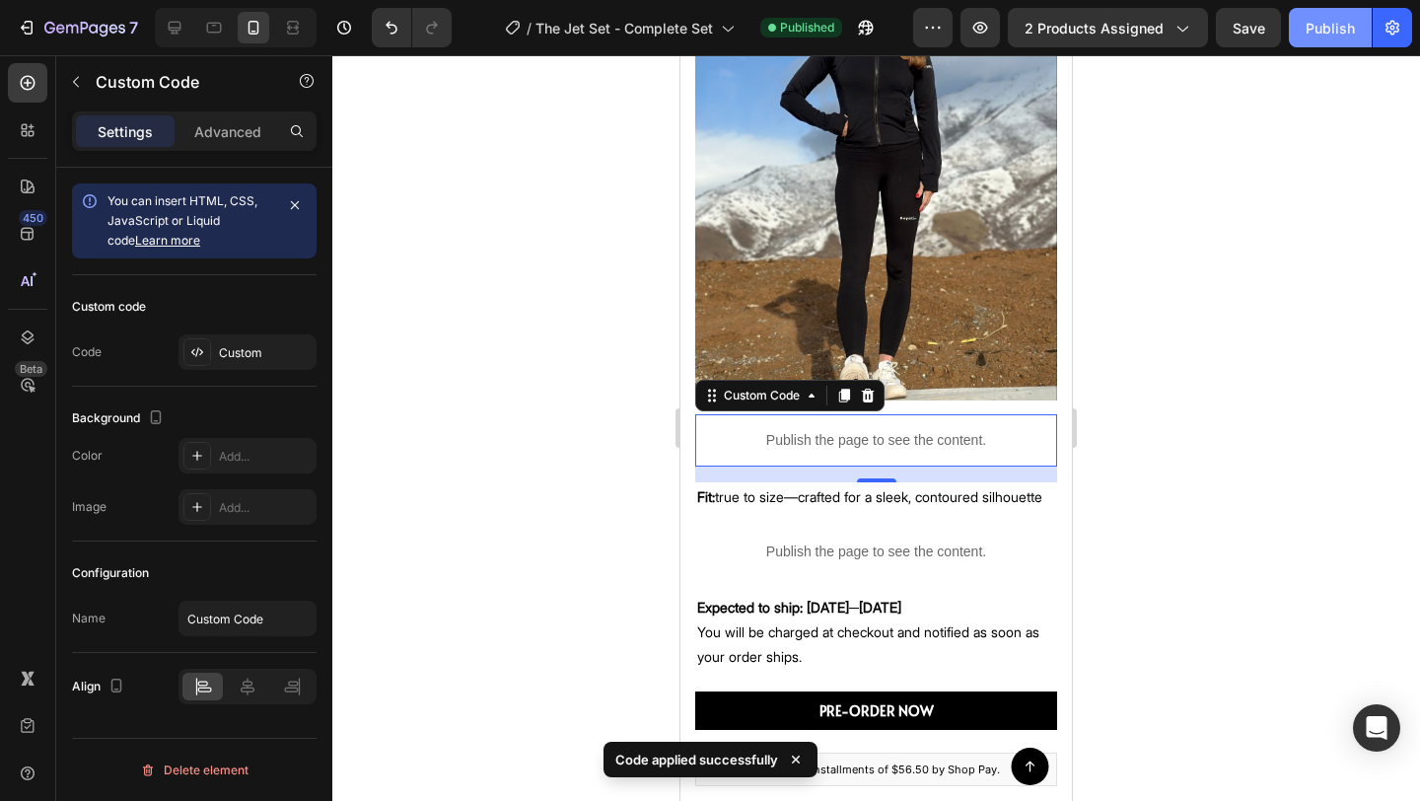
click at [1323, 45] on button "Publish" at bounding box center [1330, 27] width 83 height 39
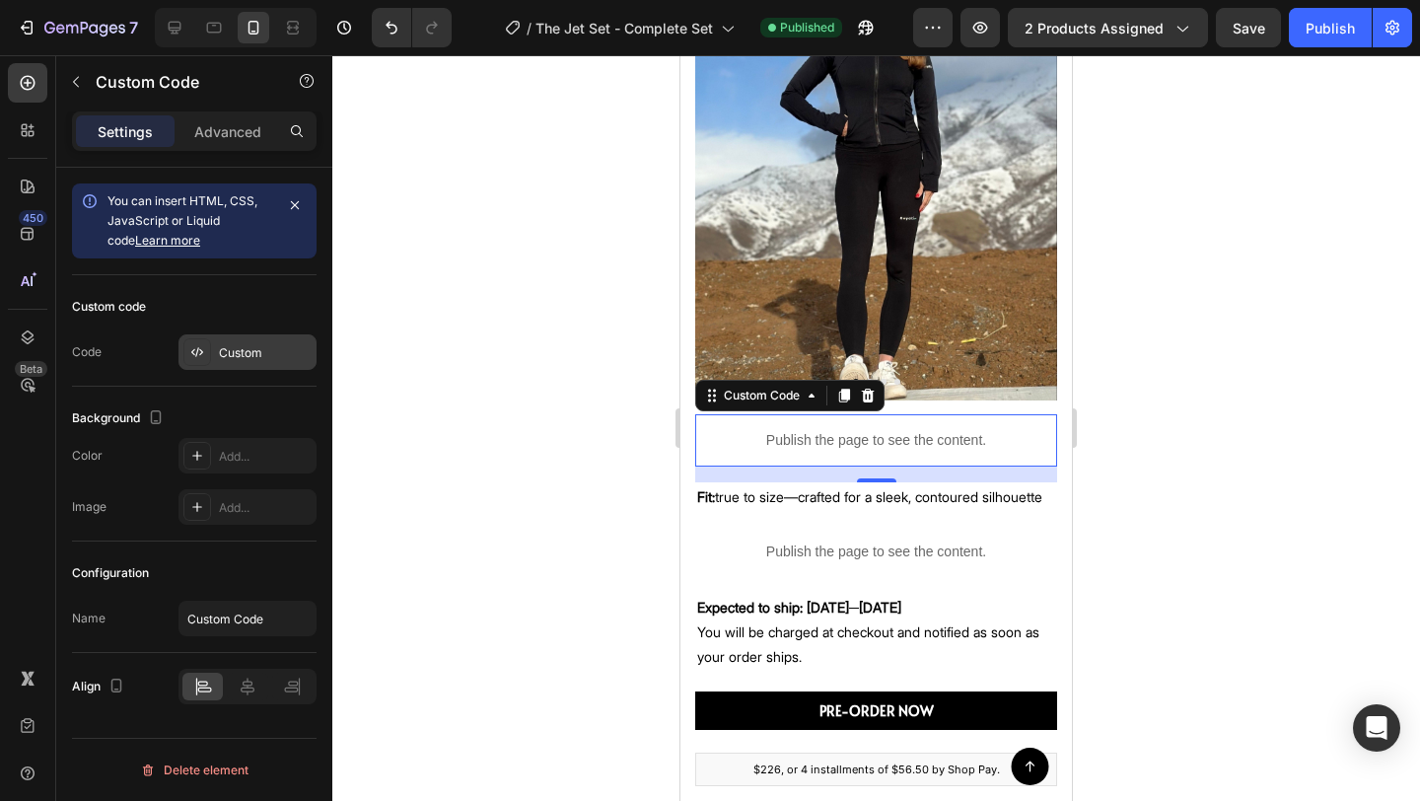
click at [271, 345] on div "Custom" at bounding box center [265, 353] width 93 height 18
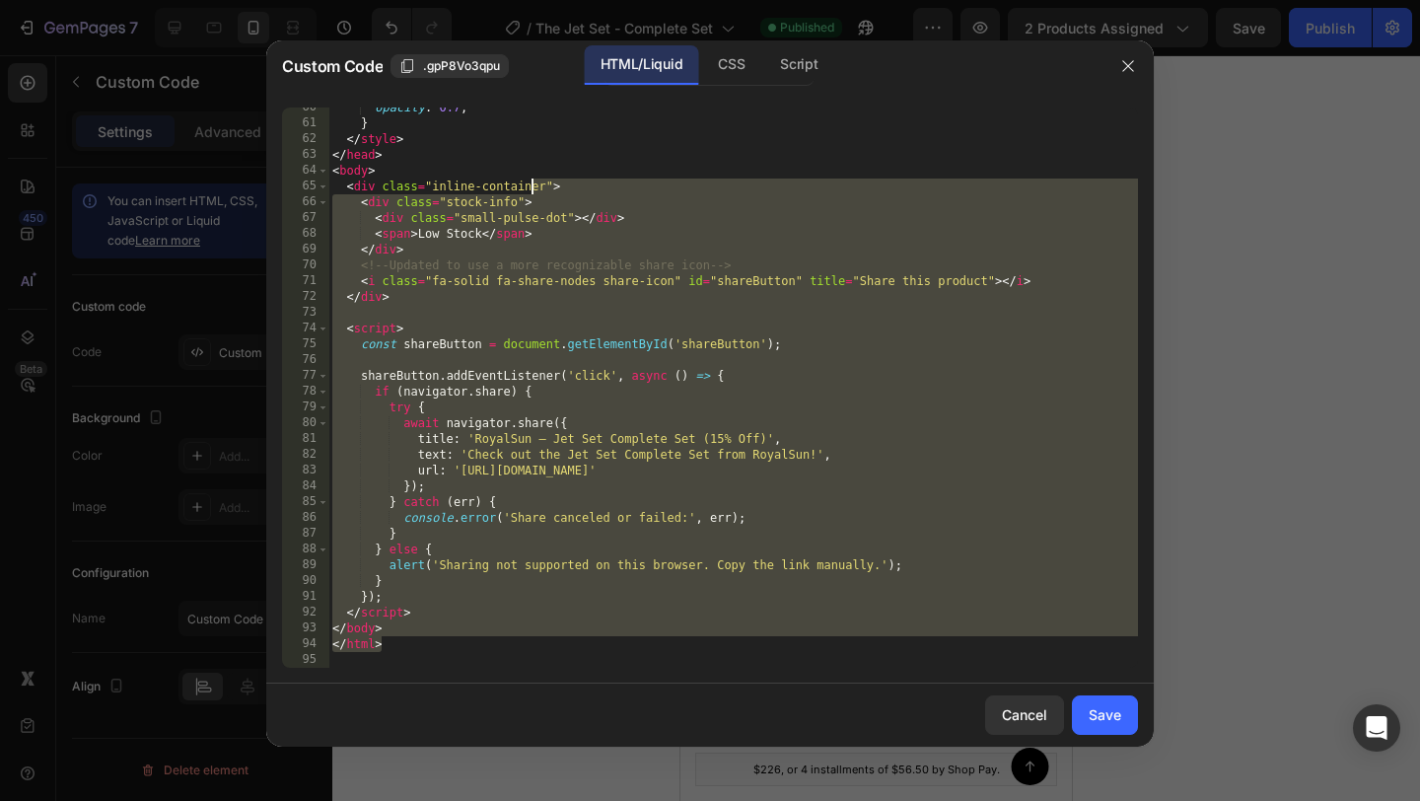
scroll to position [0, 0]
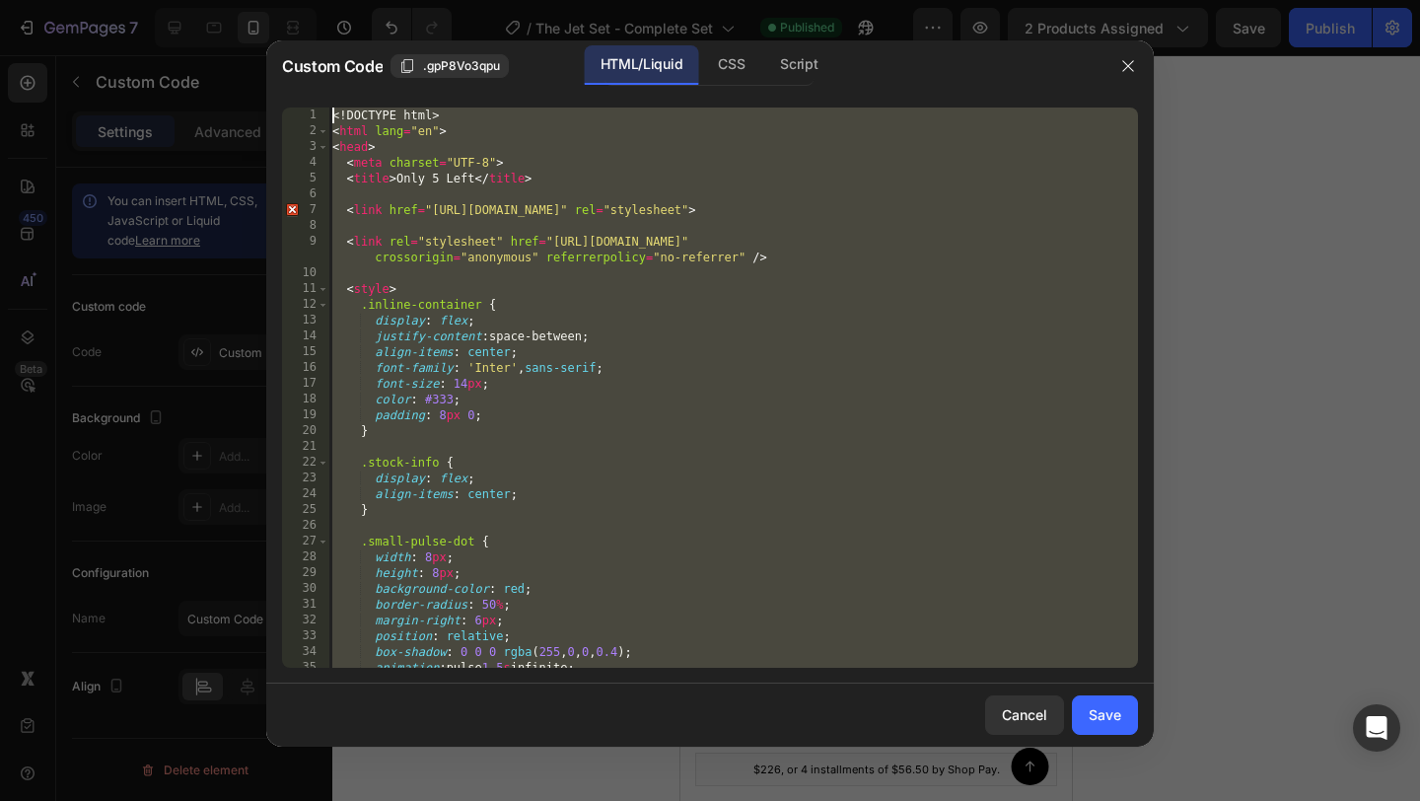
drag, startPoint x: 476, startPoint y: 649, endPoint x: 683, endPoint y: -87, distance: 764.1
click at [683, 0] on html "7 Version history / The Jet Set - Complete Set Published Preview 2 products ass…" at bounding box center [710, 0] width 1420 height 0
type textarea "<!DOCTYPE html> <html lang="en">"
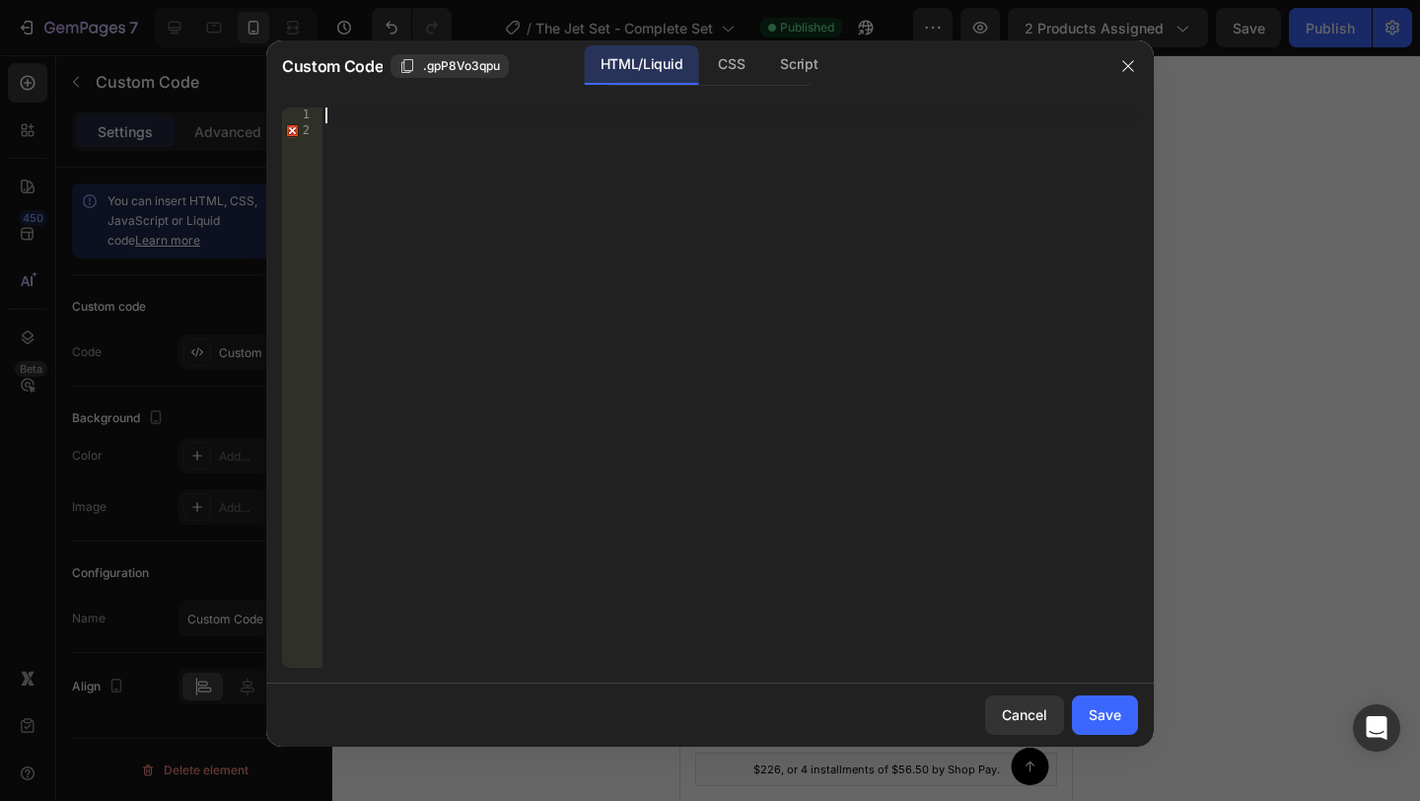
scroll to position [1096, 0]
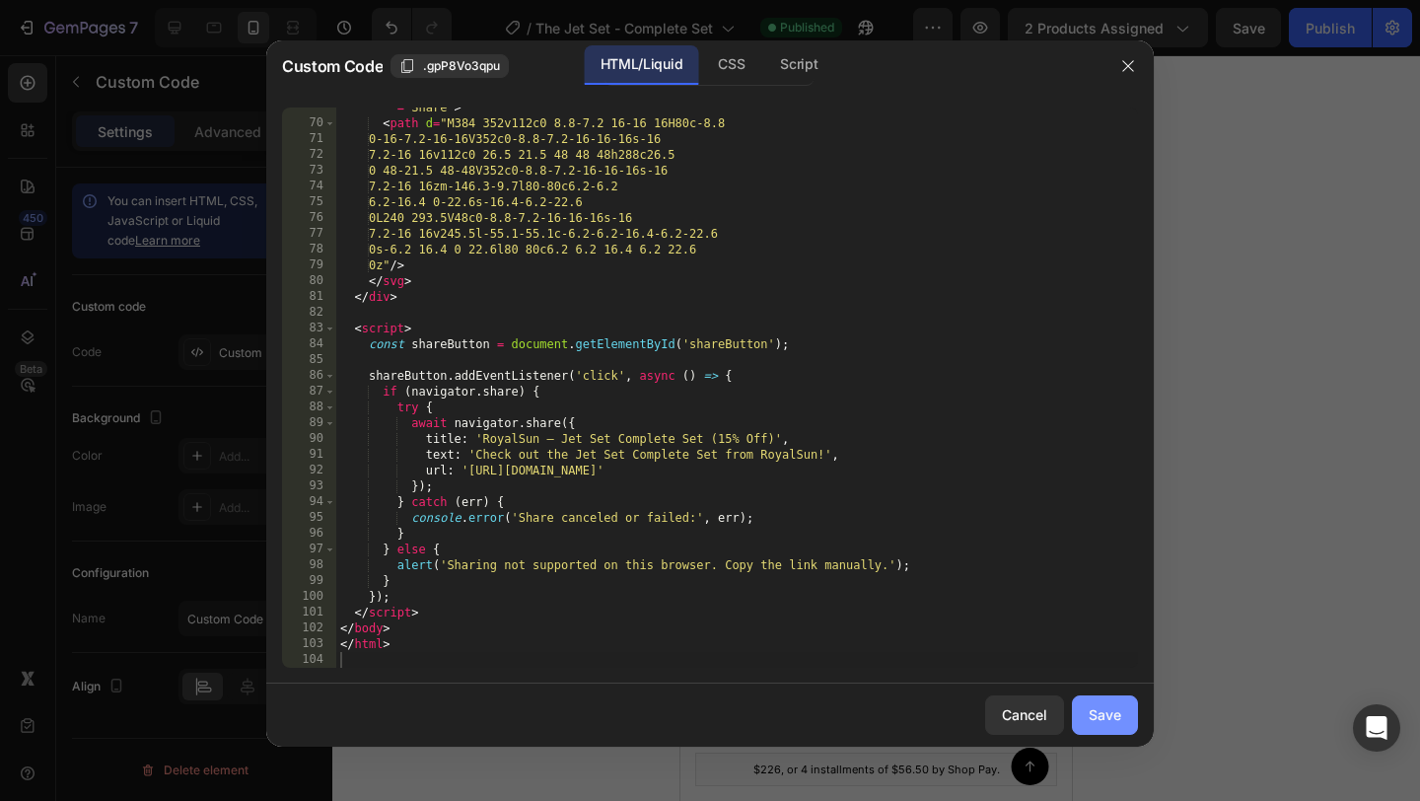
click at [1099, 712] on div "Save" at bounding box center [1104, 714] width 33 height 21
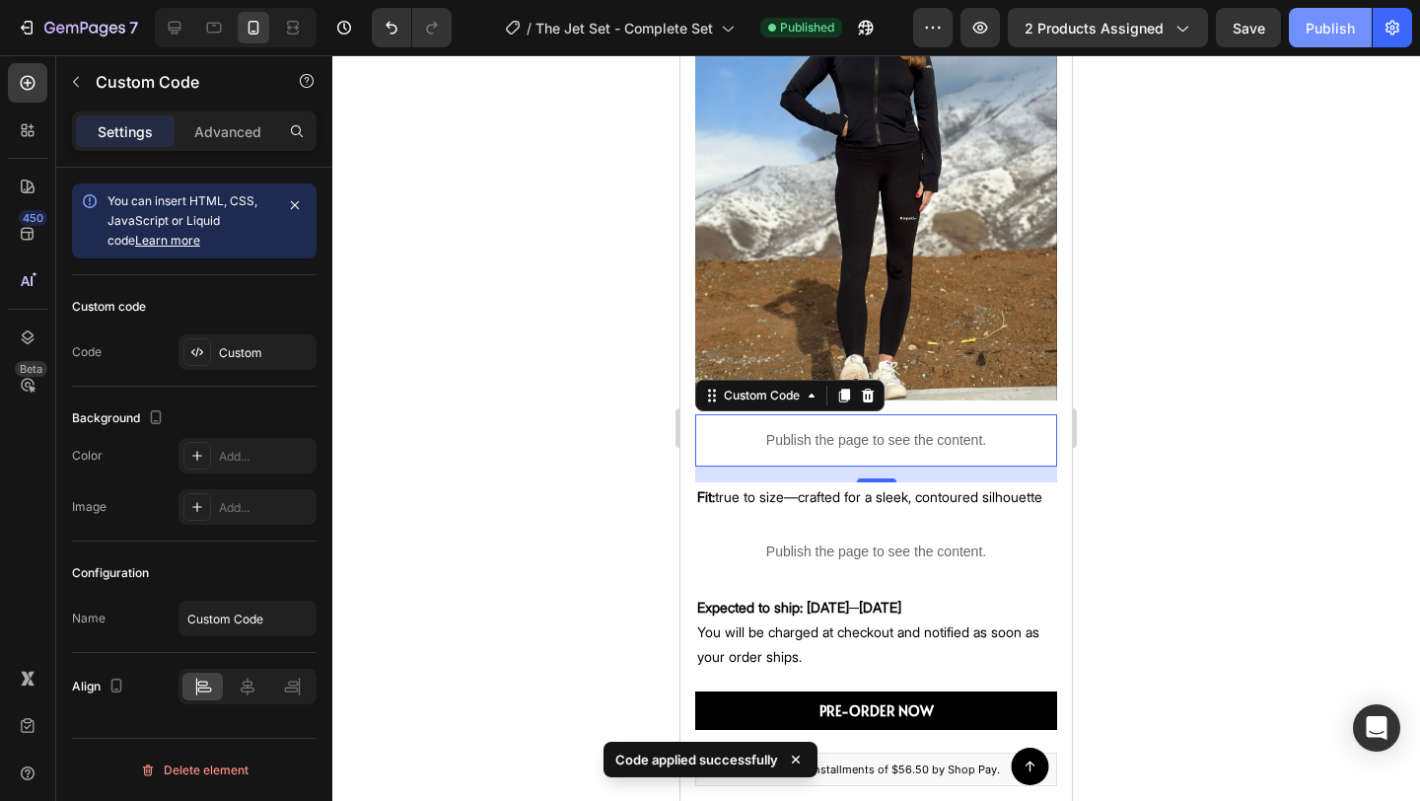
click at [1315, 22] on div "Publish" at bounding box center [1329, 28] width 49 height 21
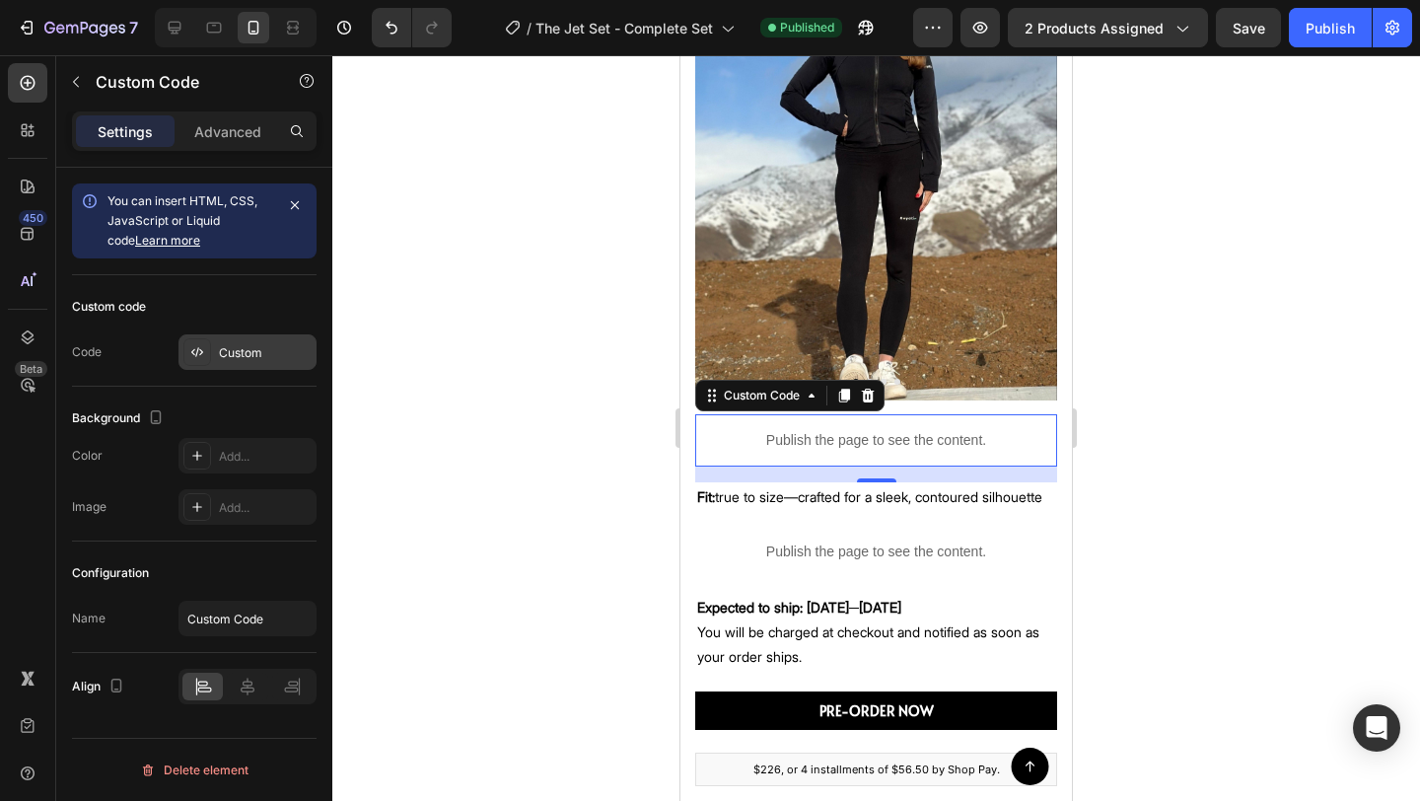
click at [246, 348] on div "Custom" at bounding box center [265, 353] width 93 height 18
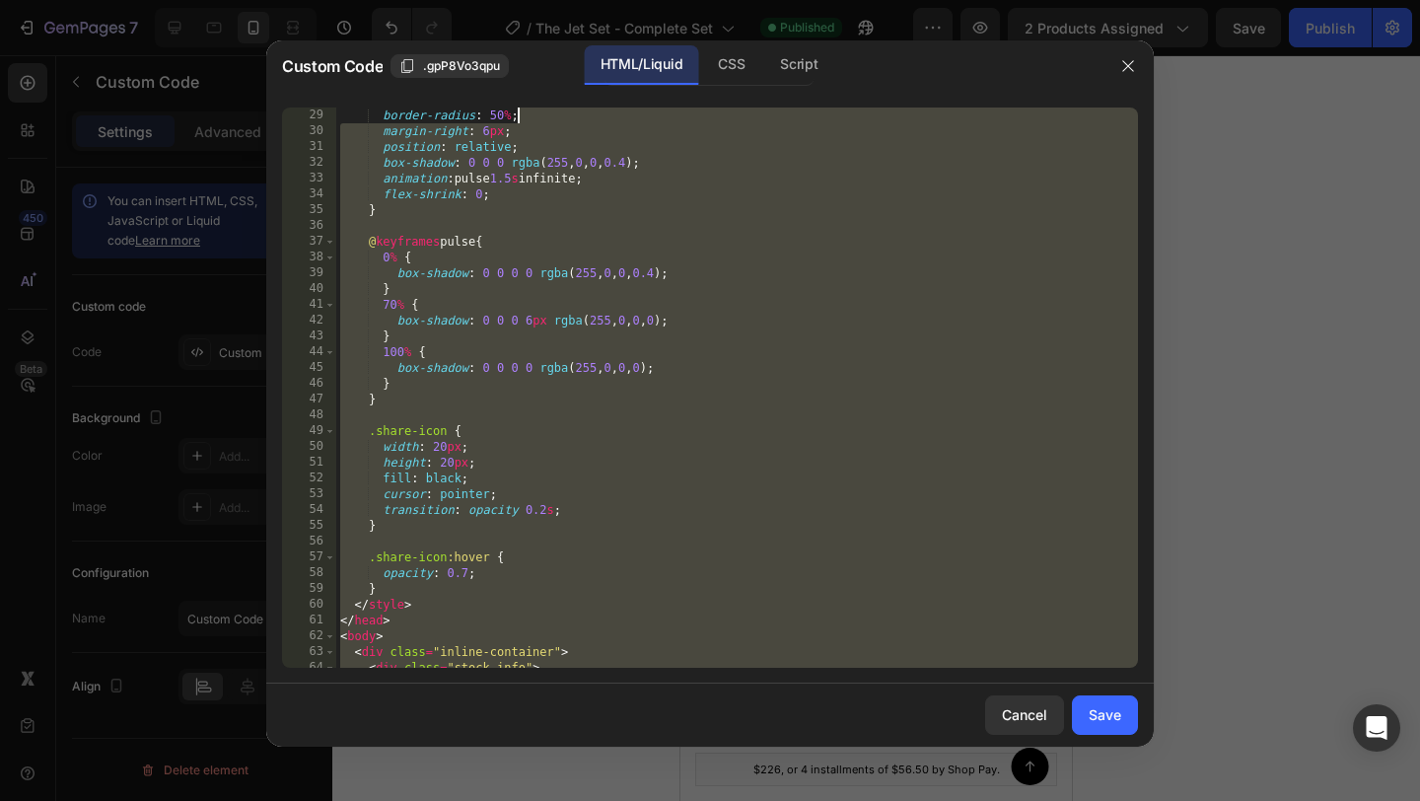
scroll to position [0, 0]
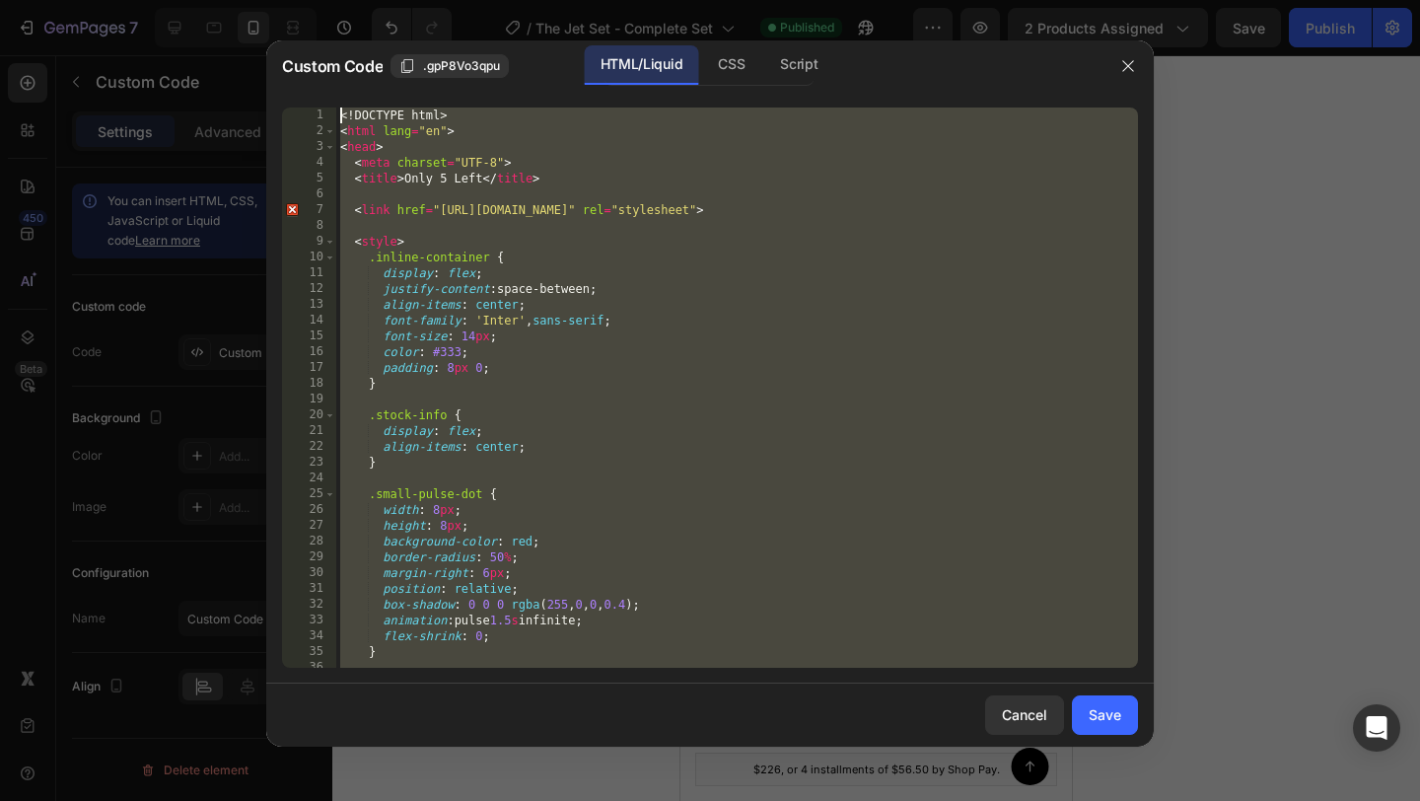
drag, startPoint x: 457, startPoint y: 636, endPoint x: 578, endPoint y: -87, distance: 732.6
click at [578, 0] on html "7 Version history / The Jet Set - Complete Set Published Preview 2 products ass…" at bounding box center [710, 0] width 1420 height 0
type textarea "<!DOCTYPE html> <html lang="en">"
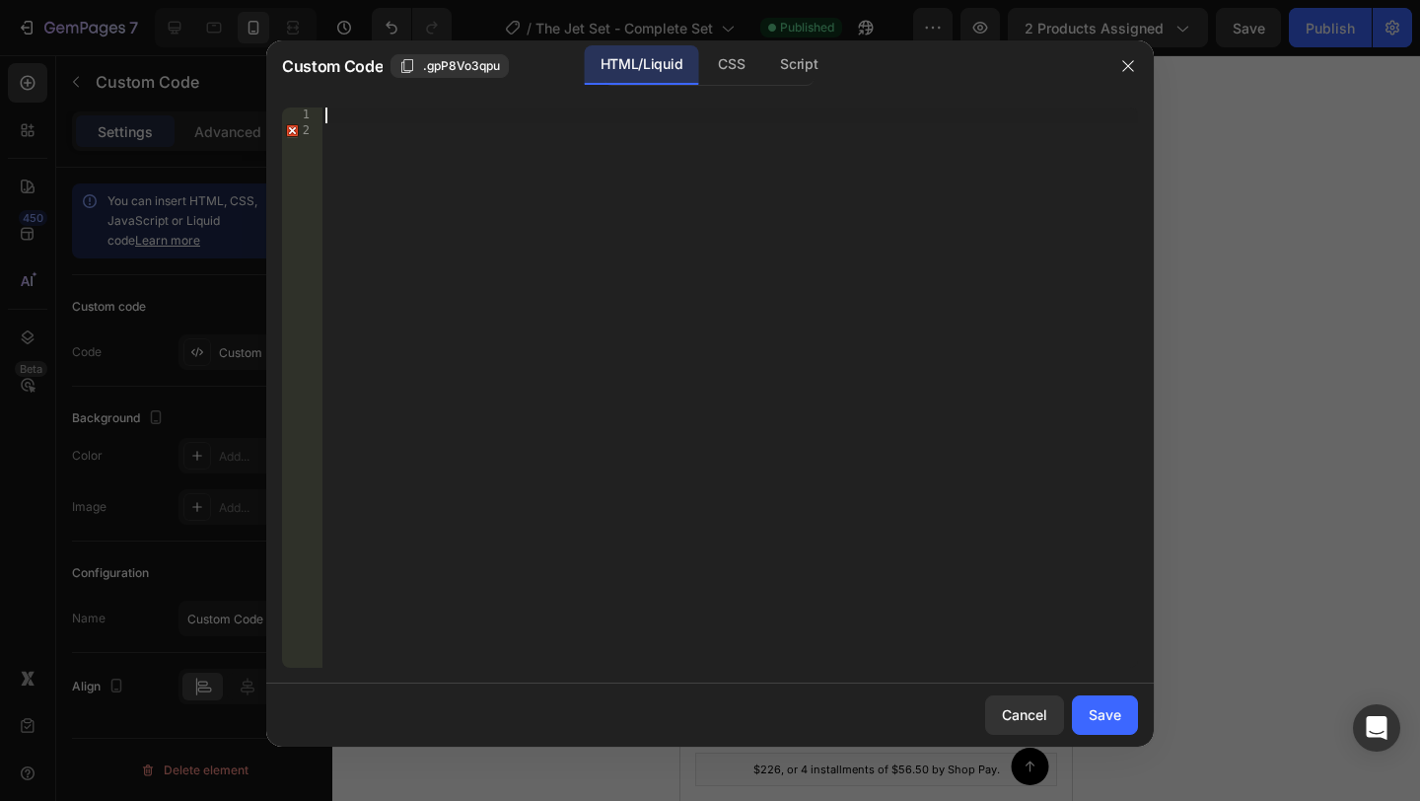
scroll to position [812, 0]
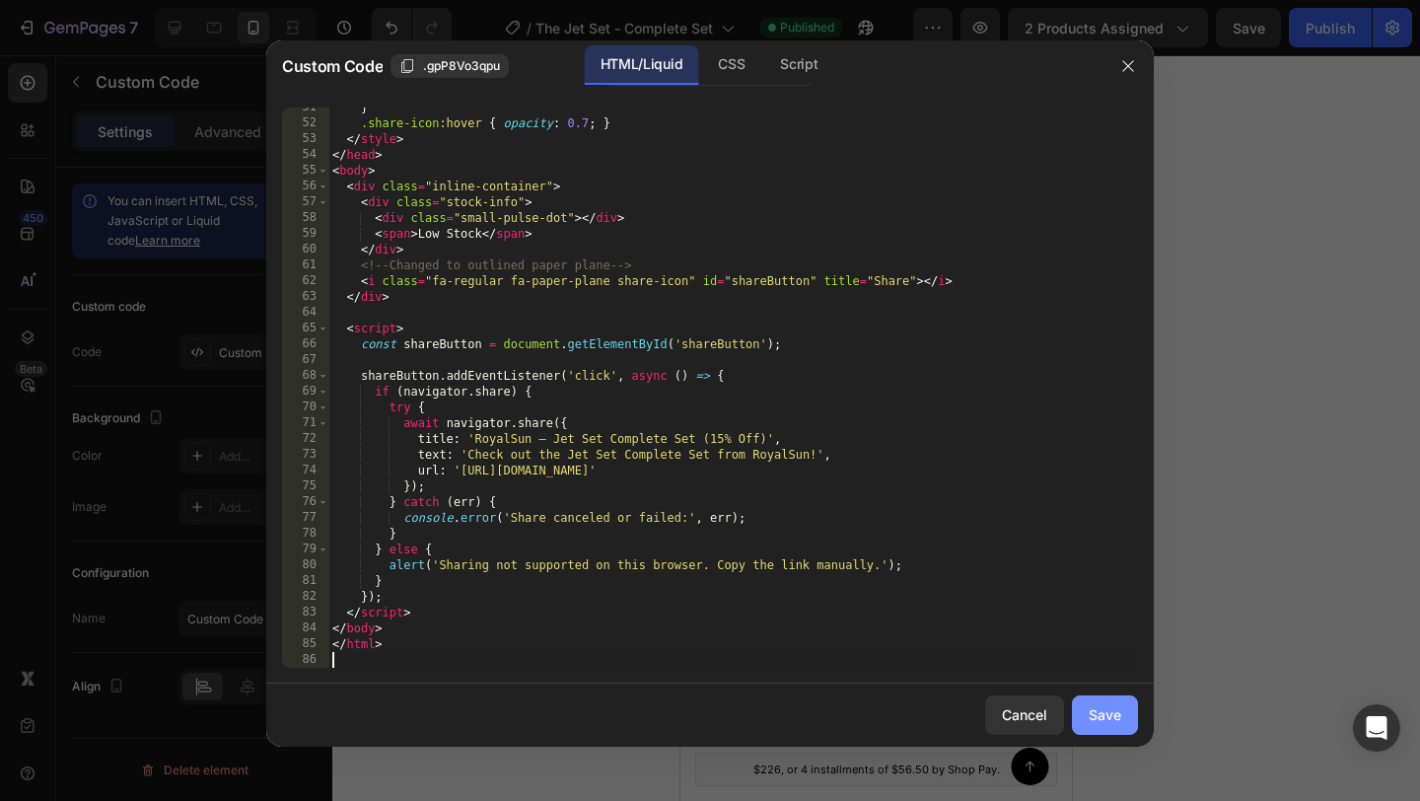
click at [1092, 716] on div "Save" at bounding box center [1104, 714] width 33 height 21
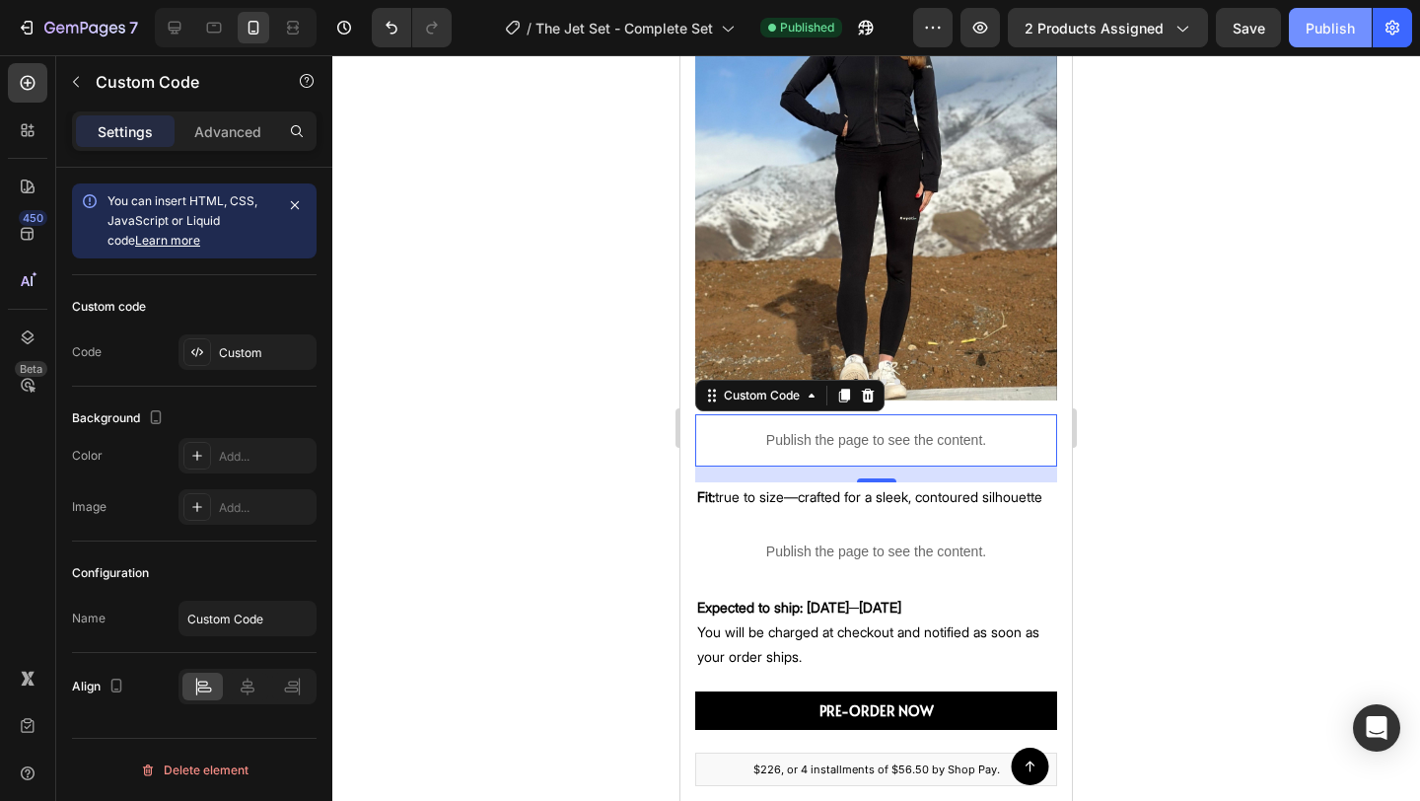
click at [1331, 35] on div "Publish" at bounding box center [1329, 28] width 49 height 21
click at [258, 338] on div "Custom" at bounding box center [247, 351] width 138 height 35
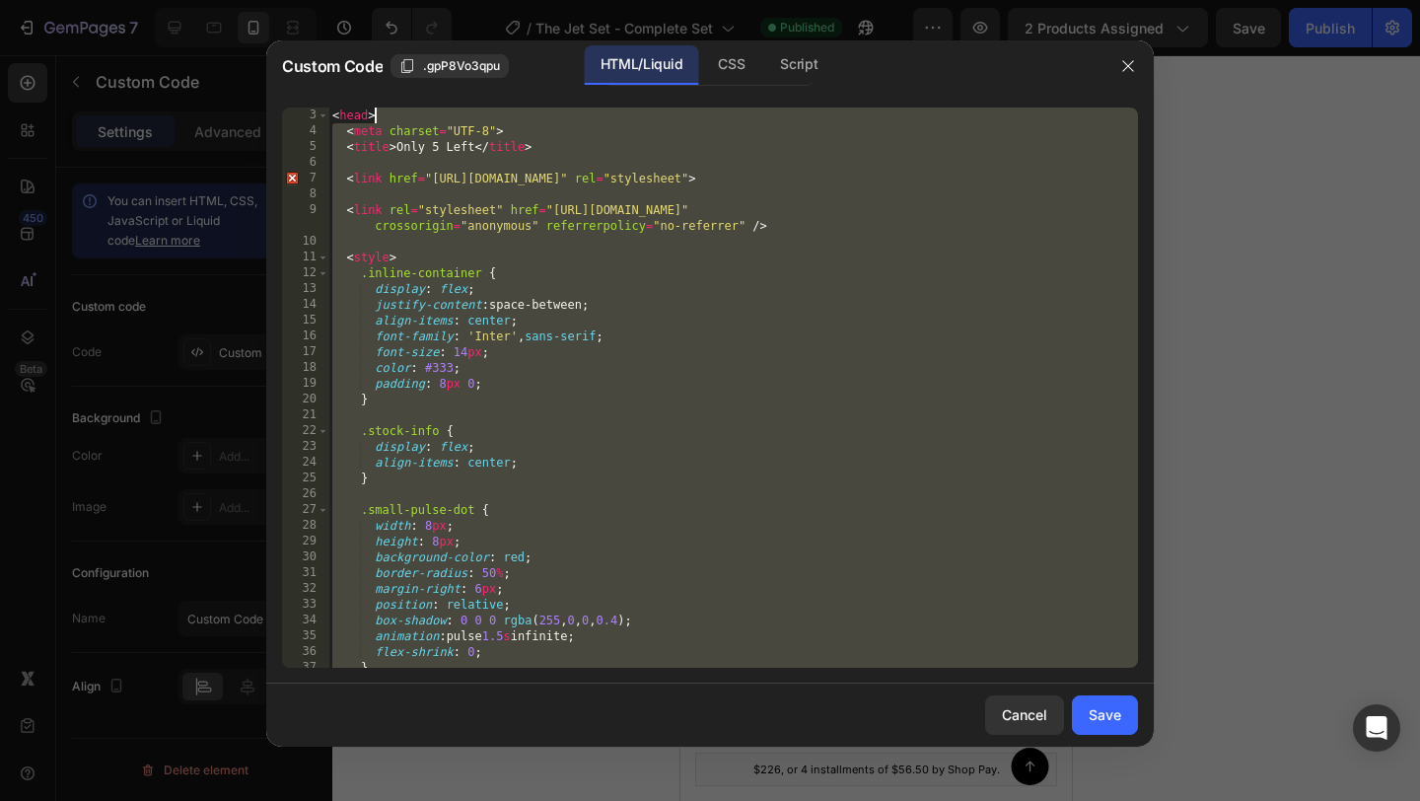
scroll to position [0, 0]
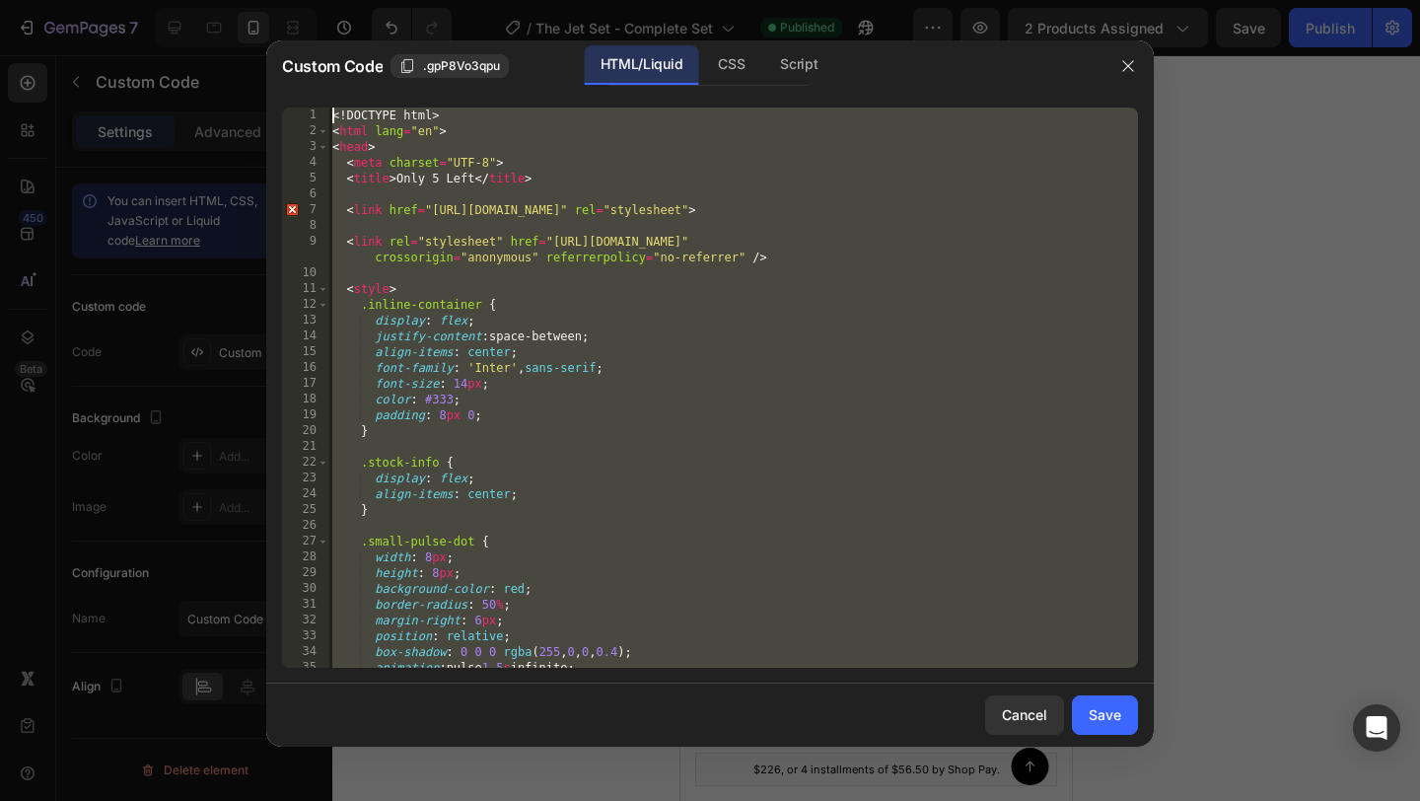
drag, startPoint x: 428, startPoint y: 634, endPoint x: 506, endPoint y: 51, distance: 587.9
click at [506, 51] on div "Custom Code .gpP8Vo3qpu HTML/Liquid CSS Script </html> 1 2 3 4 5 6 7 8 9 10 11 …" at bounding box center [709, 393] width 887 height 706
type textarea "<!DOCTYPE html> <html lang="en">"
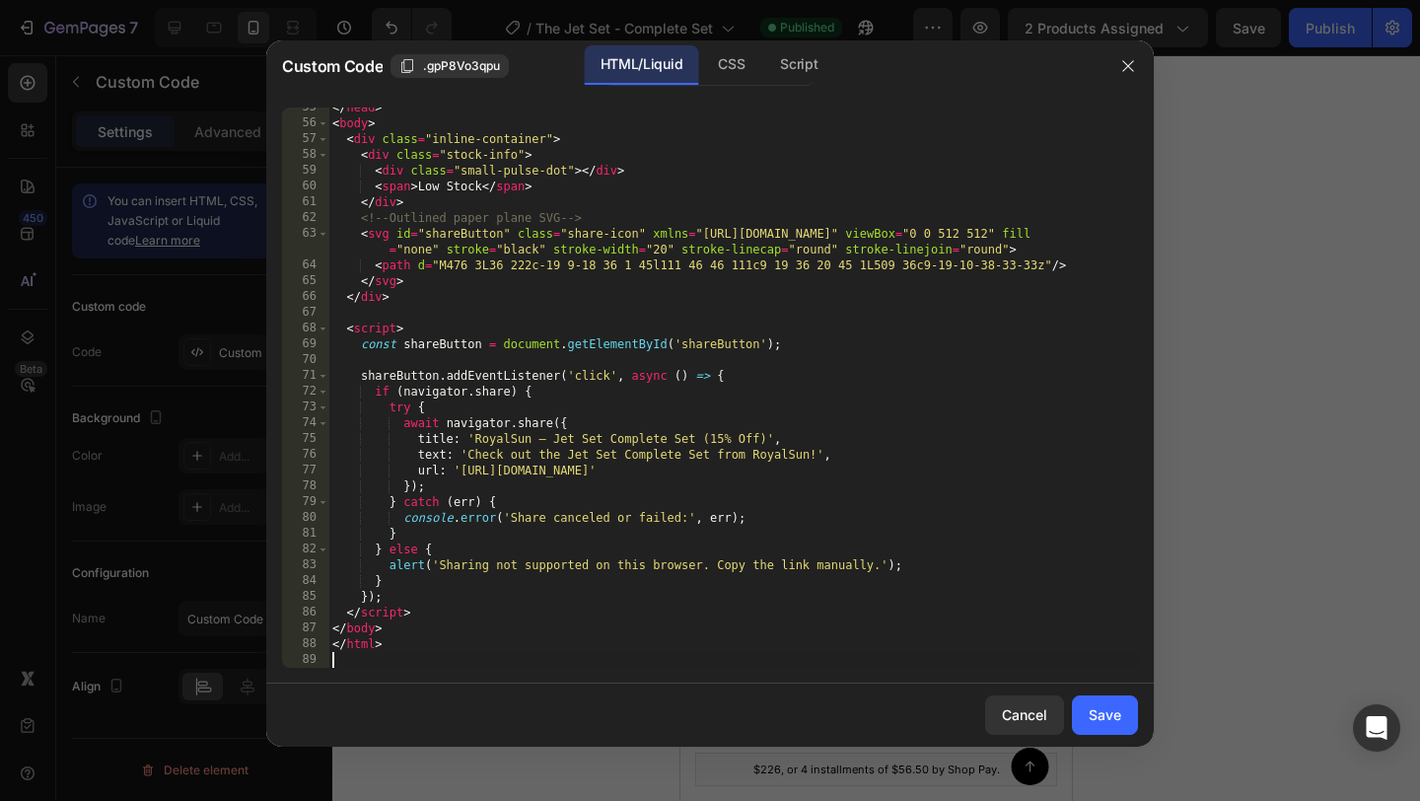
scroll to position [860, 0]
click at [1112, 716] on div "Save" at bounding box center [1104, 714] width 33 height 21
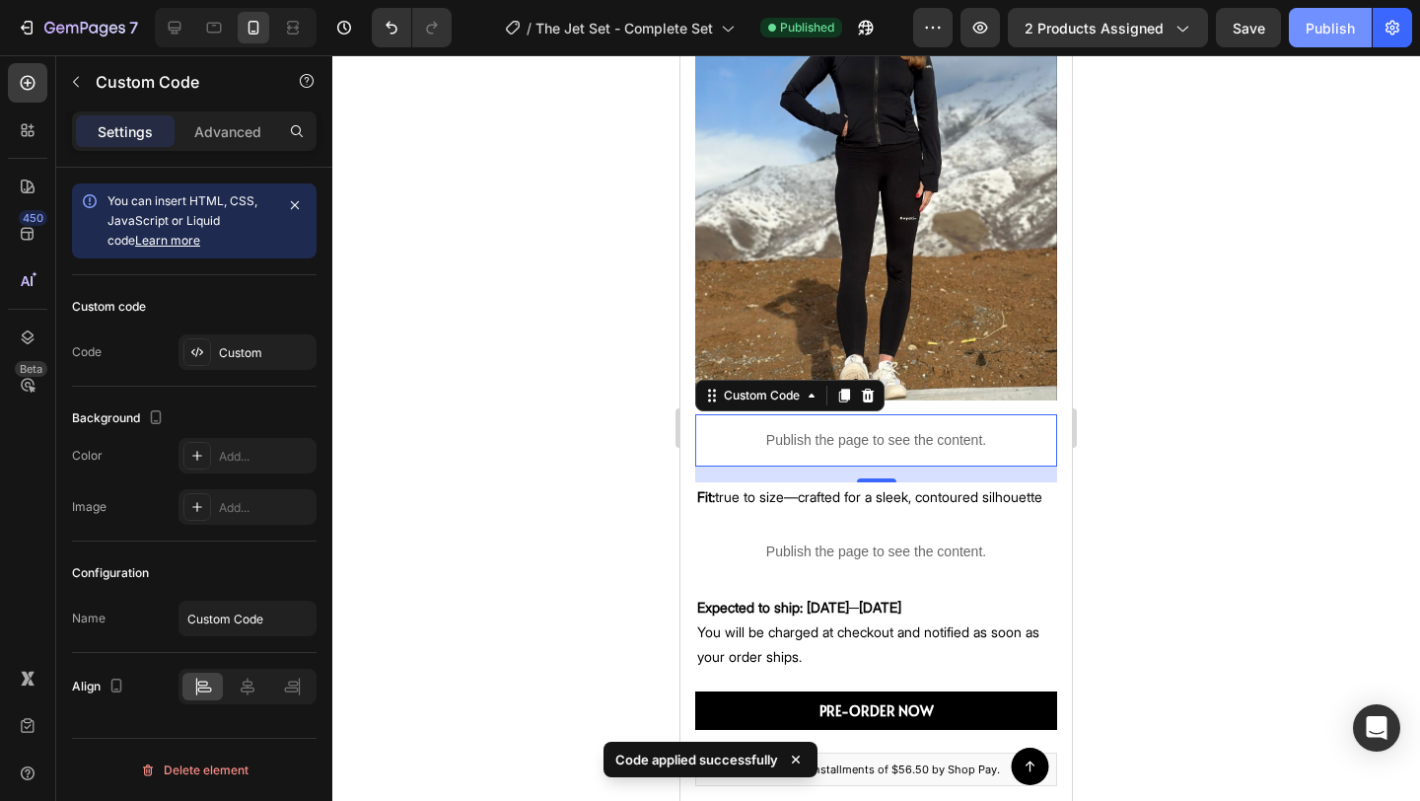
click at [1331, 28] on div "Publish" at bounding box center [1329, 28] width 49 height 21
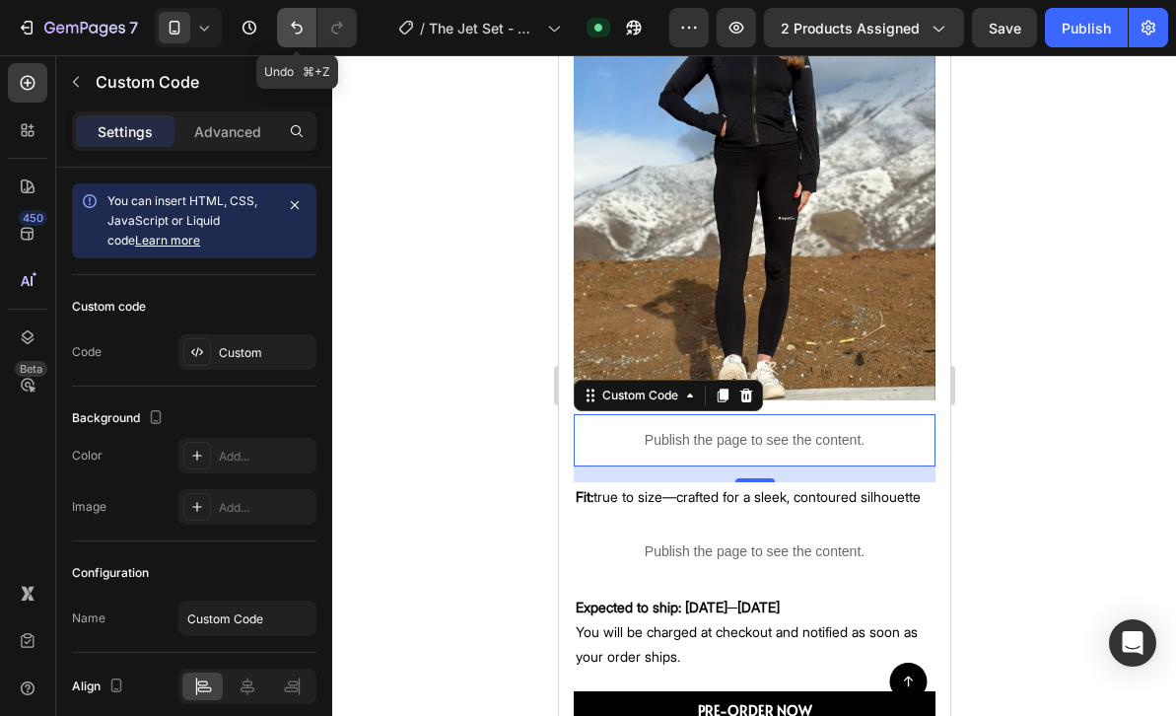
click at [285, 34] on button "Undo/Redo" at bounding box center [296, 27] width 39 height 39
click at [296, 31] on icon "Undo/Redo" at bounding box center [297, 28] width 20 height 20
click at [1089, 26] on div "Publish" at bounding box center [1086, 28] width 49 height 21
click at [290, 23] on icon "Undo/Redo" at bounding box center [297, 28] width 20 height 20
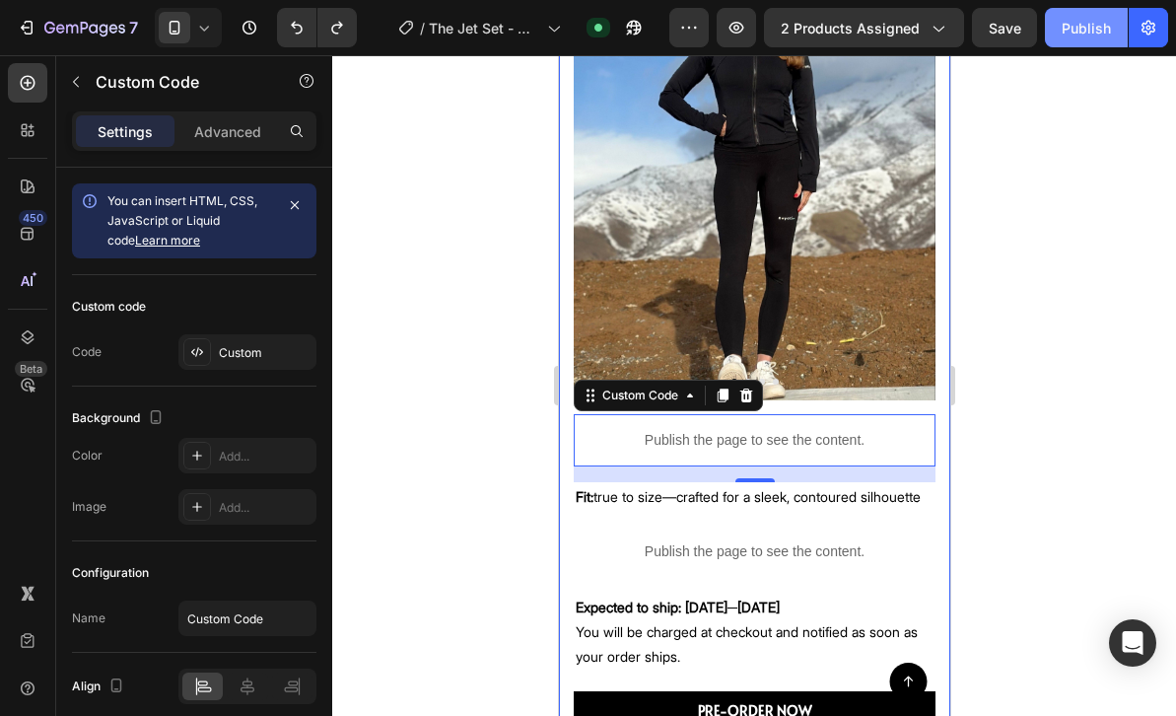
click at [1079, 34] on div "Publish" at bounding box center [1086, 28] width 49 height 21
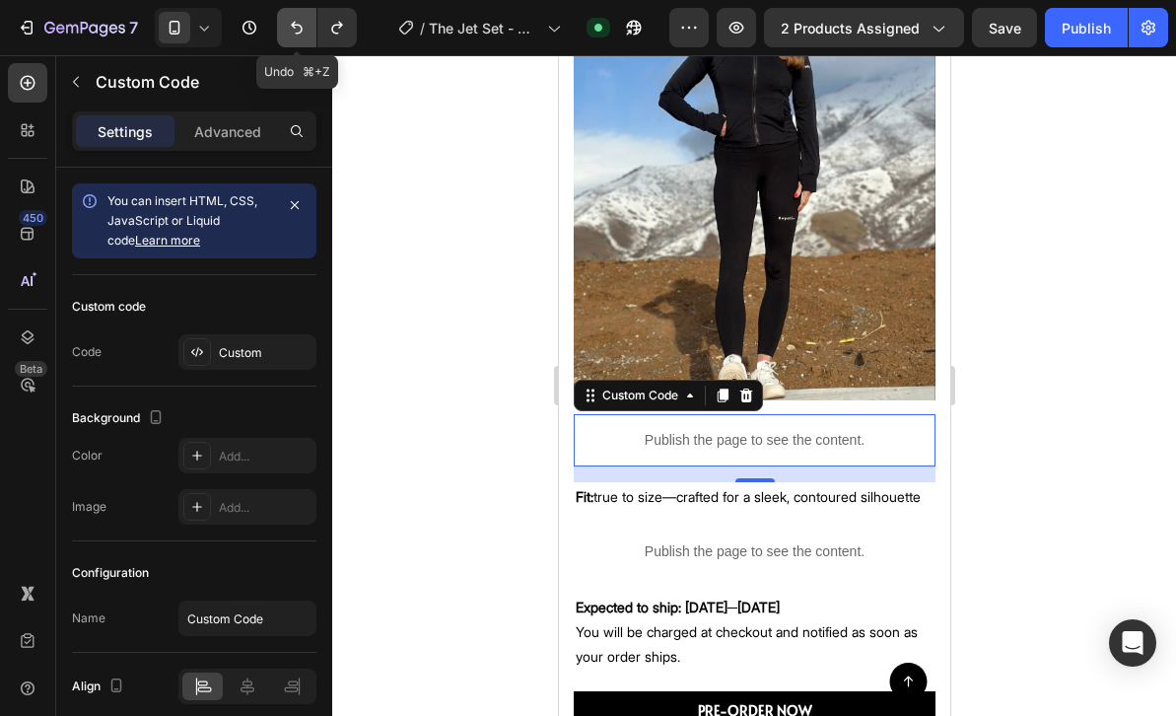
click at [289, 23] on icon "Undo/Redo" at bounding box center [297, 28] width 20 height 20
click at [1065, 29] on div "Publish" at bounding box center [1086, 28] width 49 height 21
